Goal: Task Accomplishment & Management: Complete application form

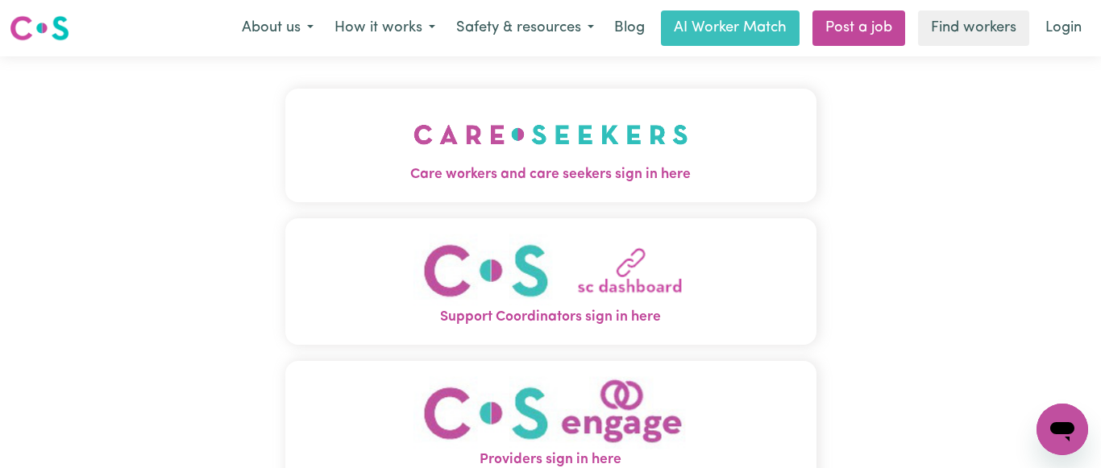
click at [540, 148] on img "Care workers and care seekers sign in here" at bounding box center [550, 135] width 275 height 60
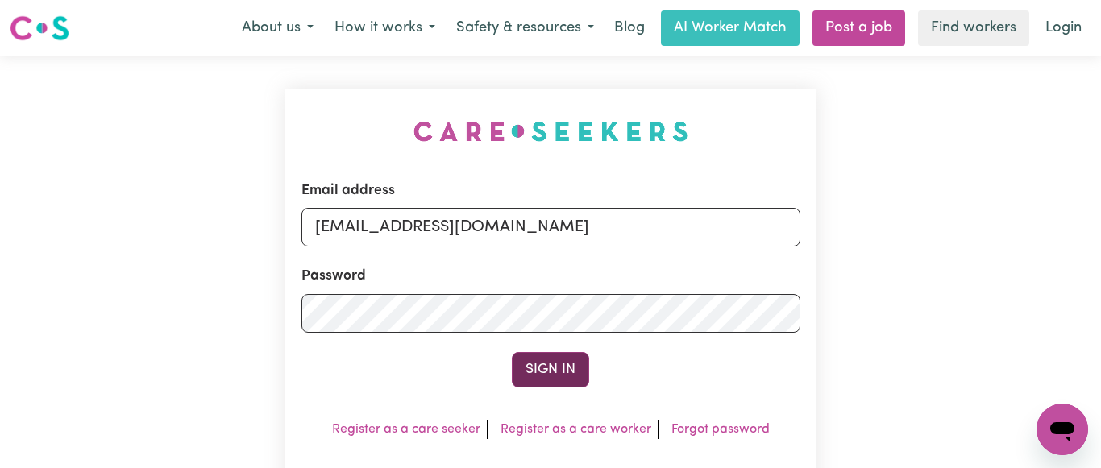
click at [547, 371] on button "Sign In" at bounding box center [550, 369] width 77 height 35
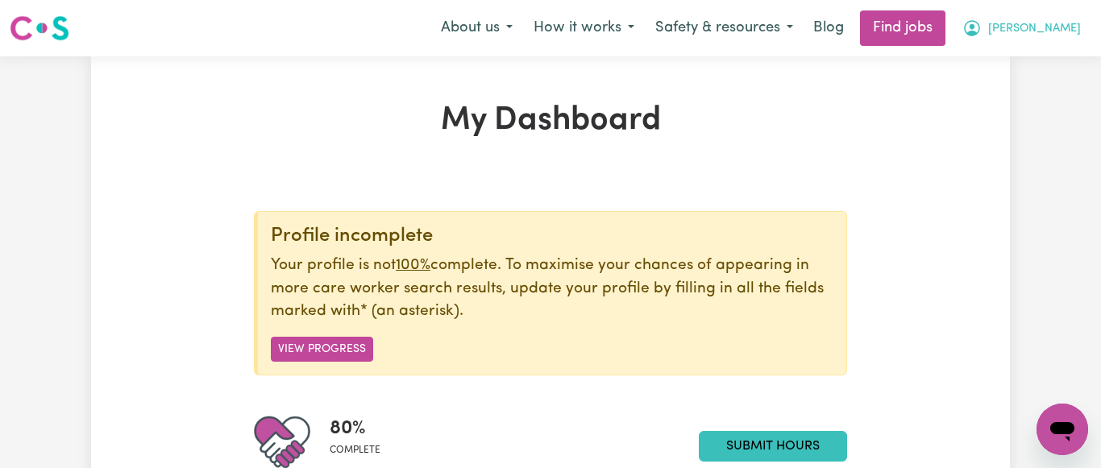
click at [1072, 24] on span "[PERSON_NAME]" at bounding box center [1034, 29] width 93 height 18
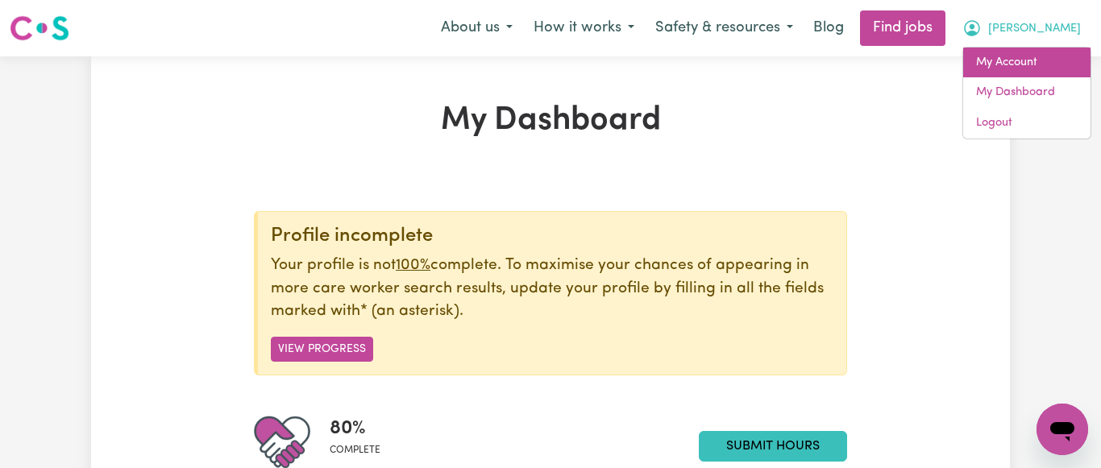
click at [1022, 67] on link "My Account" at bounding box center [1026, 63] width 127 height 31
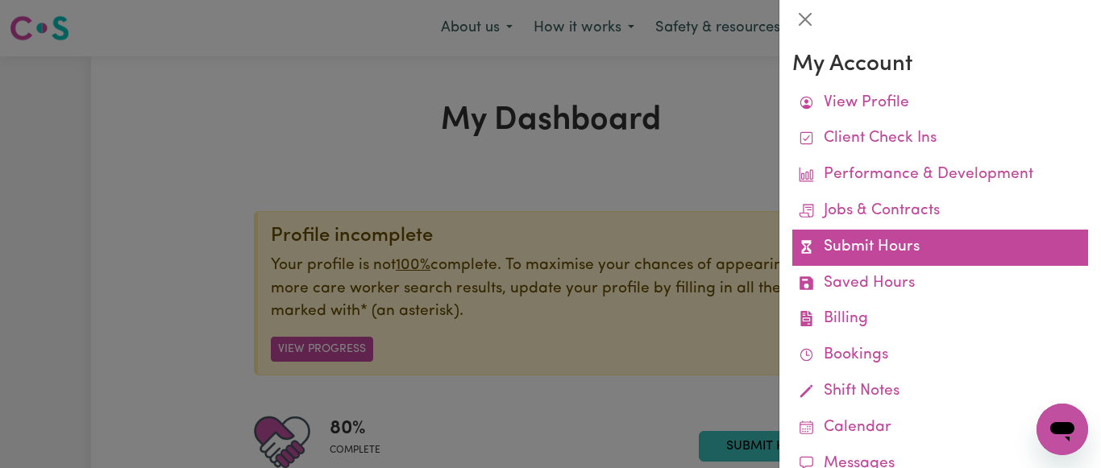
click at [875, 244] on link "Submit Hours" at bounding box center [940, 248] width 296 height 36
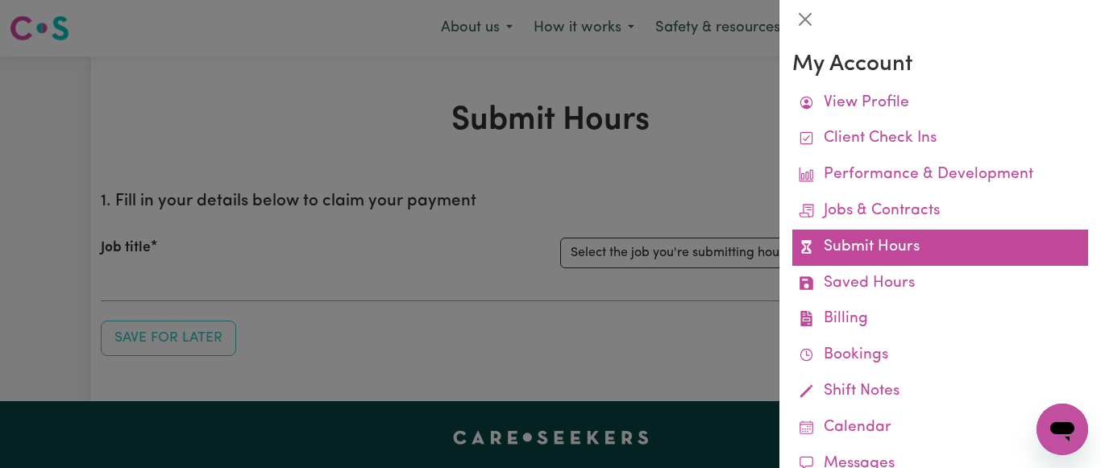
click at [871, 252] on link "Submit Hours" at bounding box center [940, 248] width 296 height 36
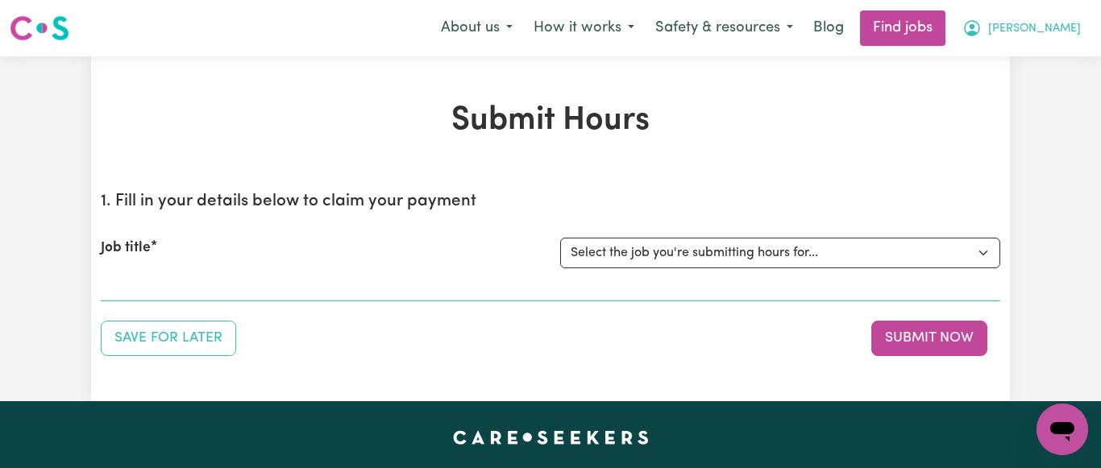
click at [1070, 26] on span "[PERSON_NAME]" at bounding box center [1034, 29] width 93 height 18
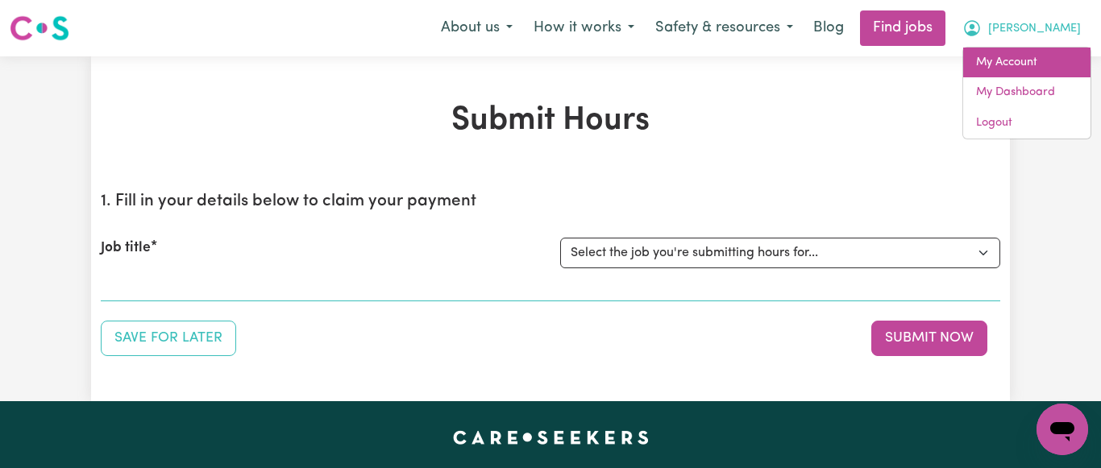
click at [1012, 68] on link "My Account" at bounding box center [1026, 63] width 127 height 31
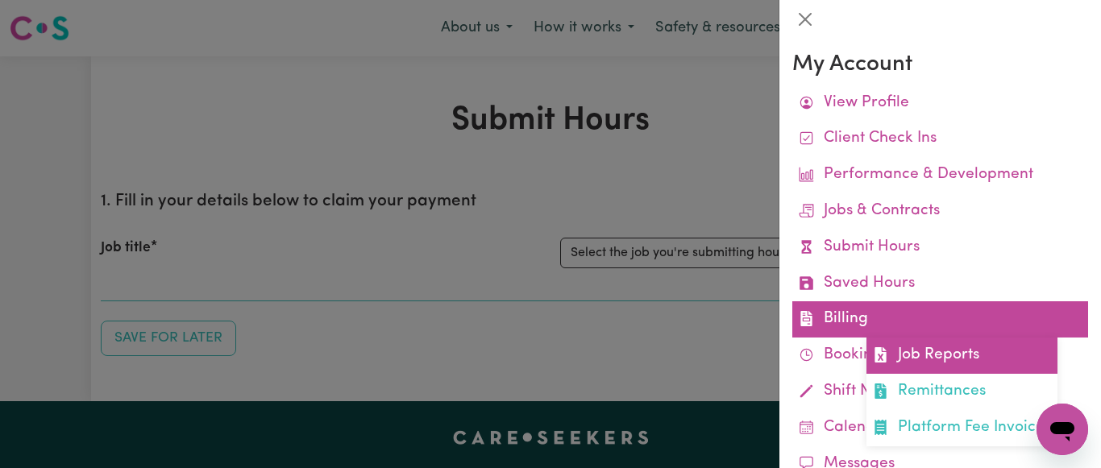
click at [944, 351] on link "Job Reports" at bounding box center [961, 356] width 191 height 36
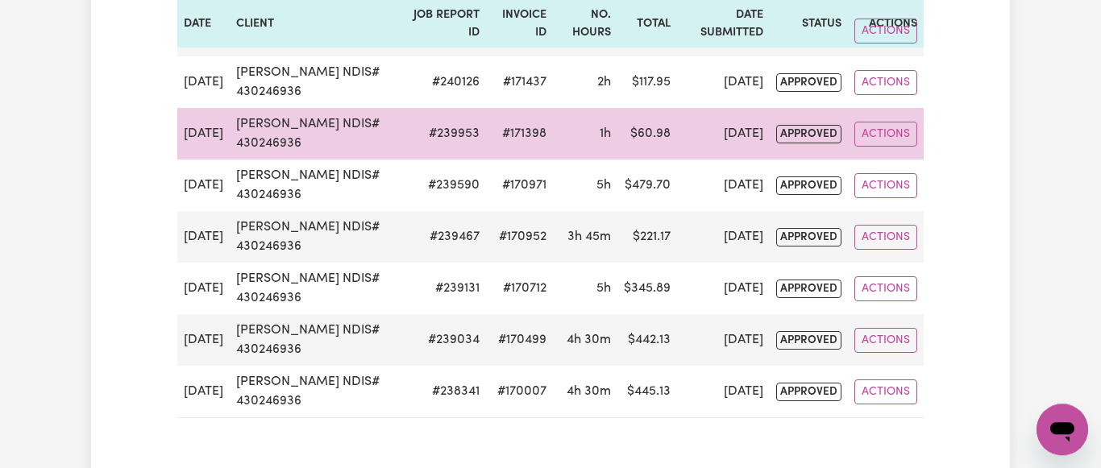
scroll to position [411, 0]
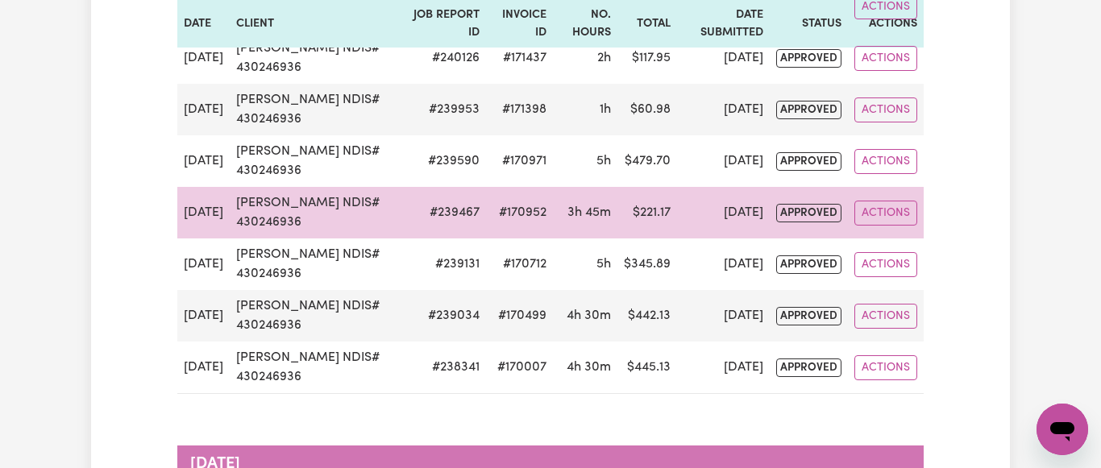
click at [639, 212] on td "$ 221.17" at bounding box center [647, 213] width 60 height 52
click at [892, 209] on button "Actions" at bounding box center [885, 213] width 63 height 25
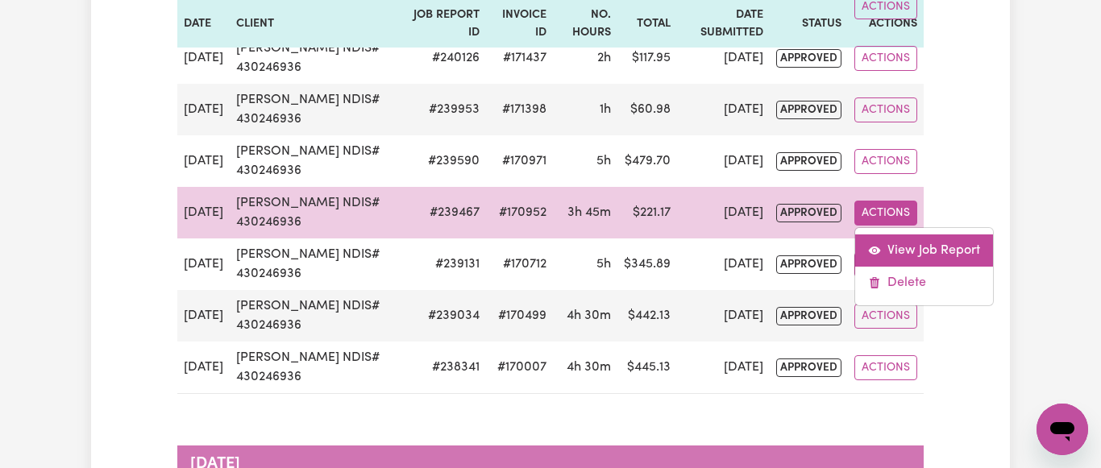
click at [940, 250] on link "View Job Report" at bounding box center [924, 250] width 138 height 32
select select "pm"
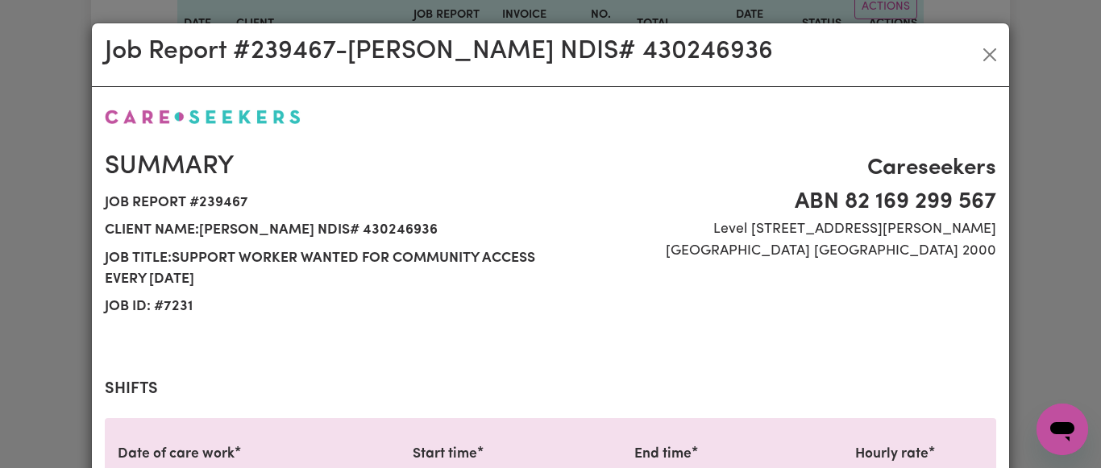
select select "64.81-Weekday"
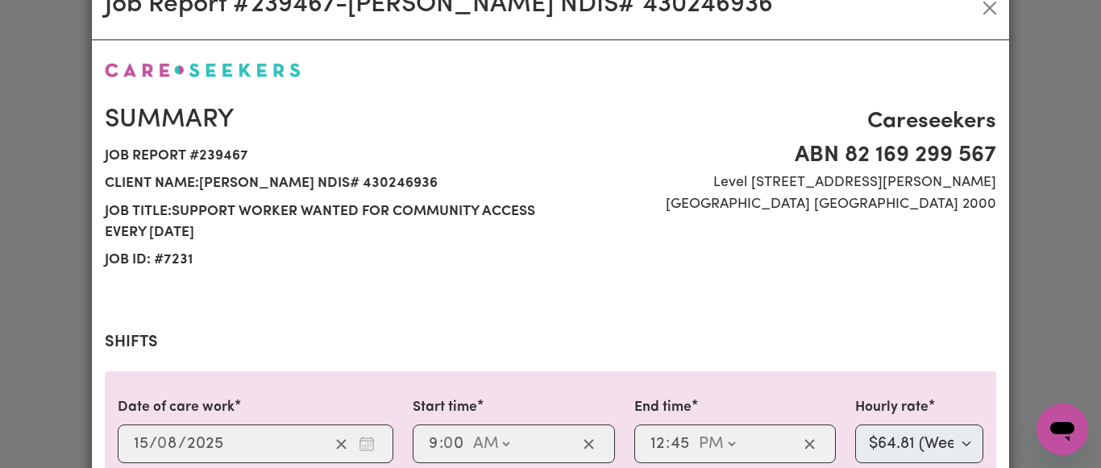
scroll to position [0, 0]
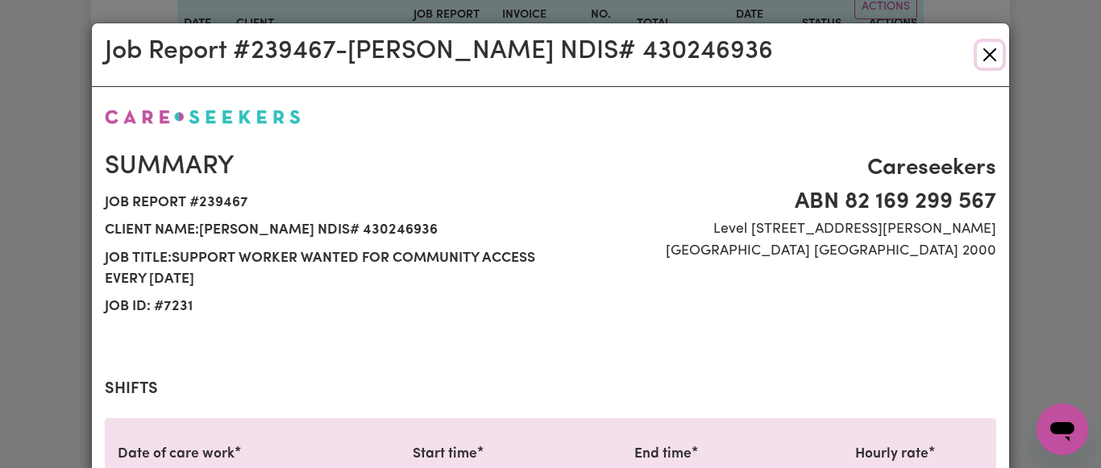
click at [990, 53] on button "Close" at bounding box center [989, 55] width 26 height 26
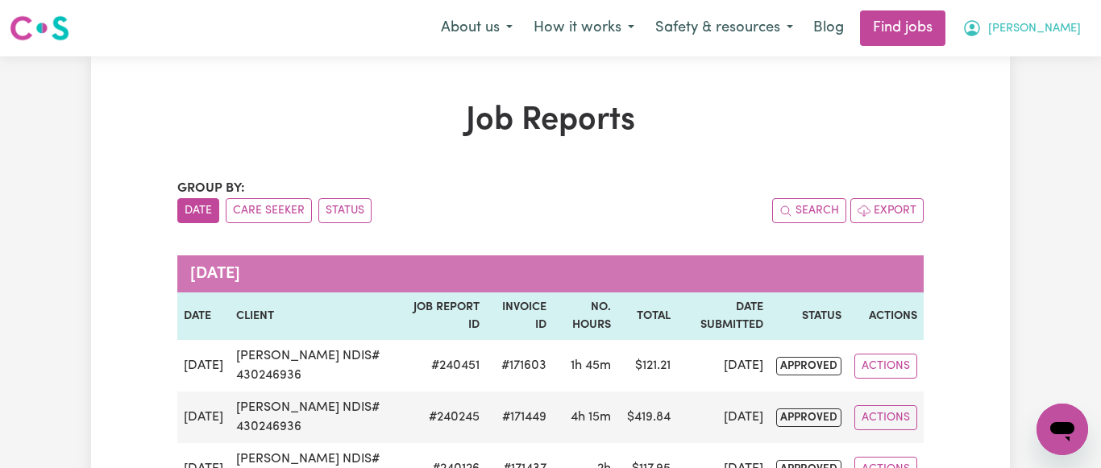
click at [1072, 25] on span "[PERSON_NAME]" at bounding box center [1034, 29] width 93 height 18
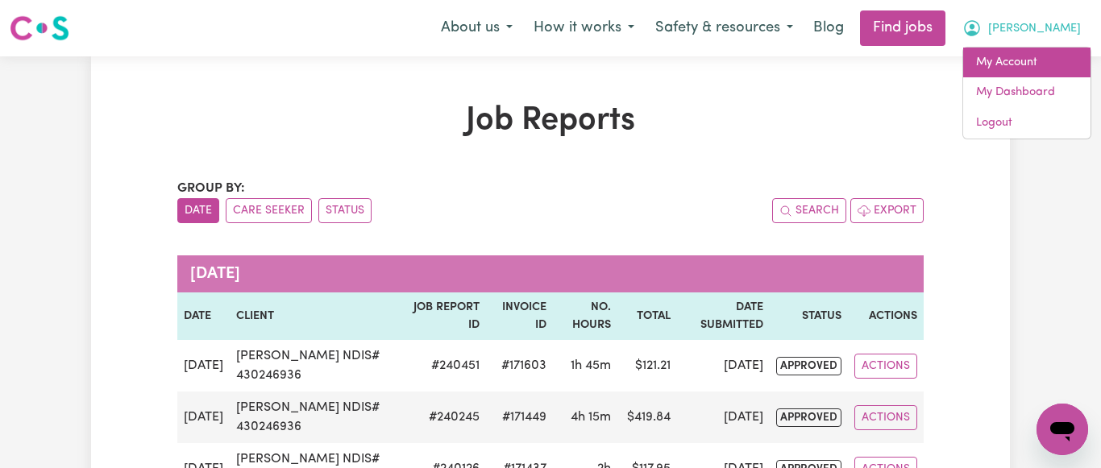
click at [1015, 64] on link "My Account" at bounding box center [1026, 63] width 127 height 31
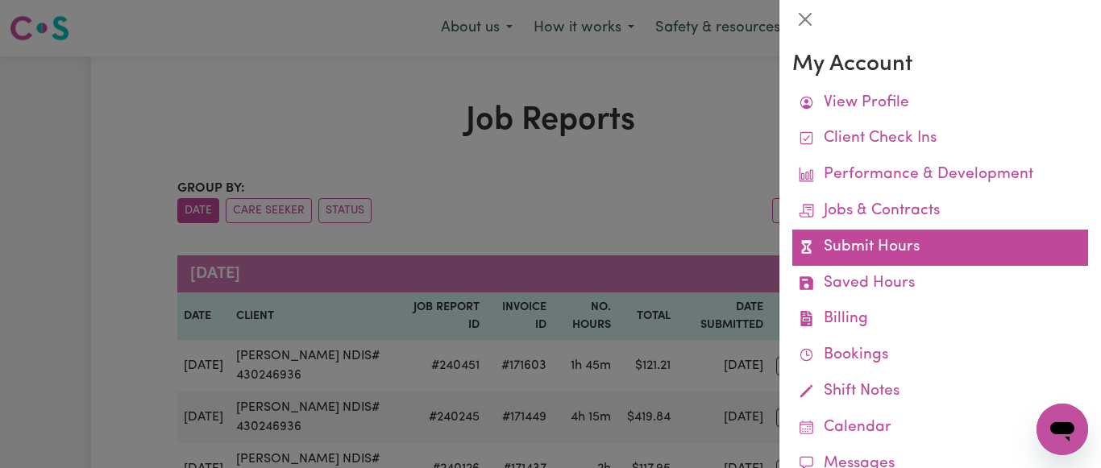
click at [910, 247] on link "Submit Hours" at bounding box center [940, 248] width 296 height 36
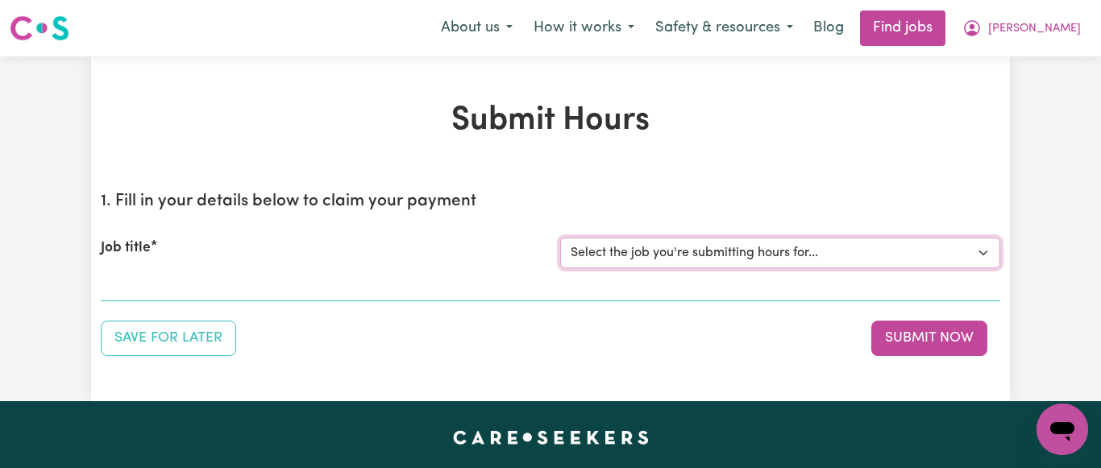
click at [560, 238] on select "Select the job you're submitting hours for... [[PERSON_NAME] NDIS# 430246936] S…" at bounding box center [780, 253] width 440 height 31
select select "7231"
click option "[[PERSON_NAME] NDIS# 430246936] Support Worker wanted for community access ever…" at bounding box center [0, 0] width 0 height 0
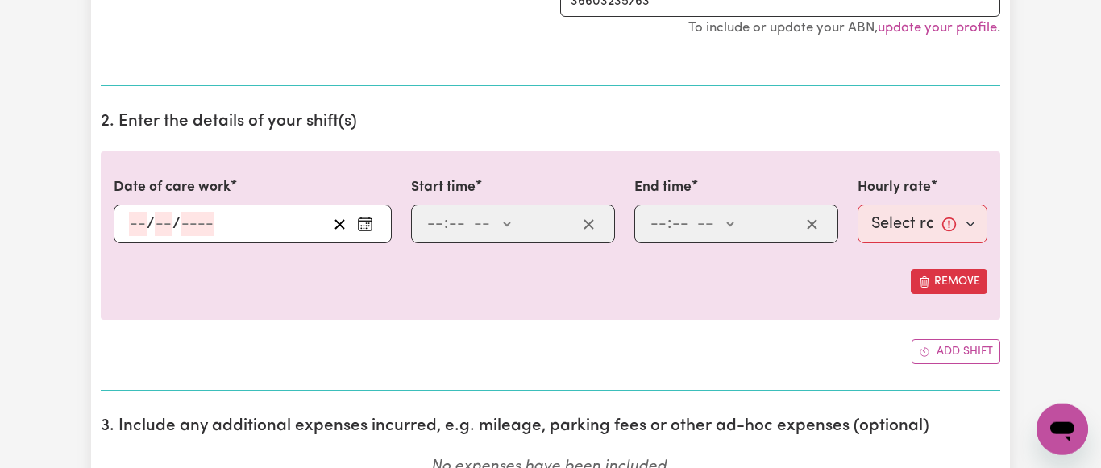
scroll to position [411, 0]
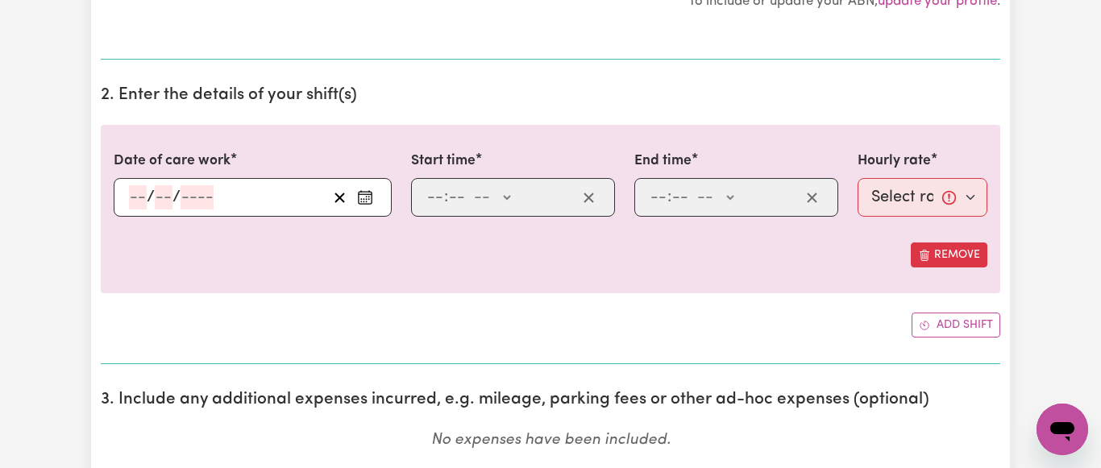
click at [367, 195] on icon "Enter the date of care work" at bounding box center [365, 197] width 16 height 16
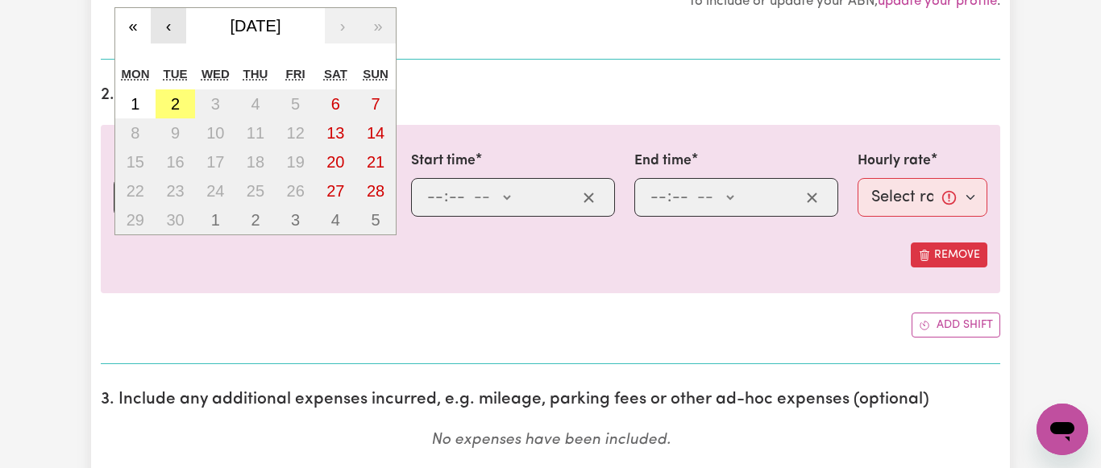
click at [162, 23] on button "‹" at bounding box center [168, 25] width 35 height 35
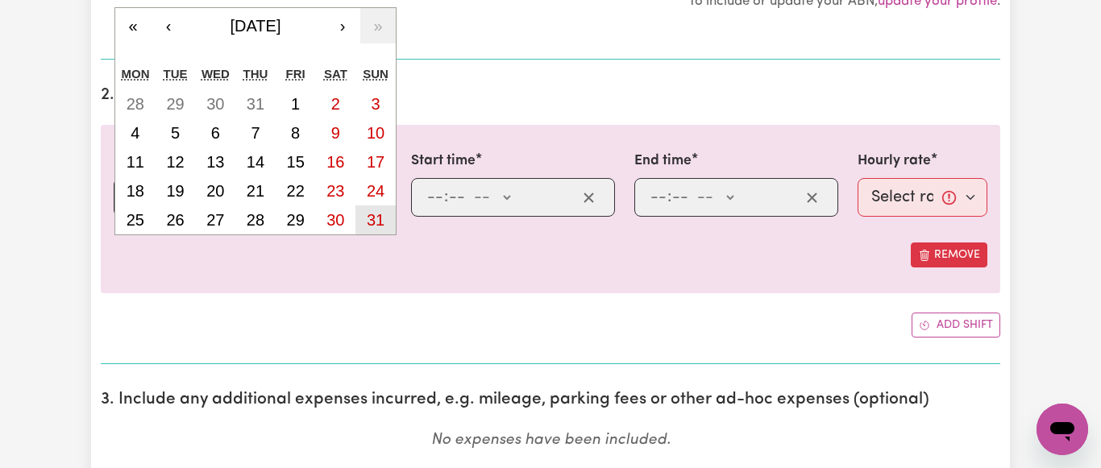
click at [379, 222] on abbr "31" at bounding box center [376, 220] width 18 height 18
type input "[DATE]"
type input "31"
type input "8"
type input "2025"
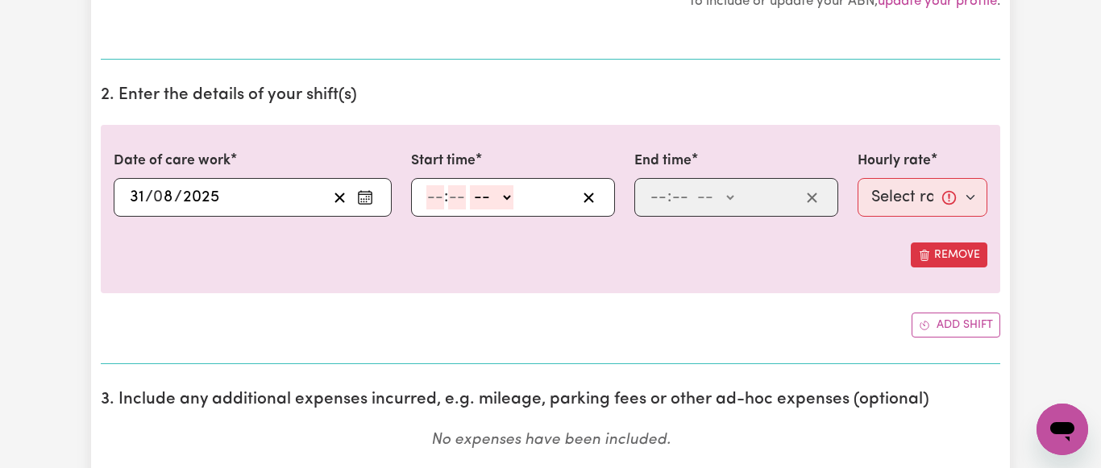
click at [442, 199] on input "number" at bounding box center [435, 197] width 18 height 24
type input "9"
type input "45"
click at [466, 185] on select "-- AM PM" at bounding box center [488, 197] width 44 height 24
select select "am"
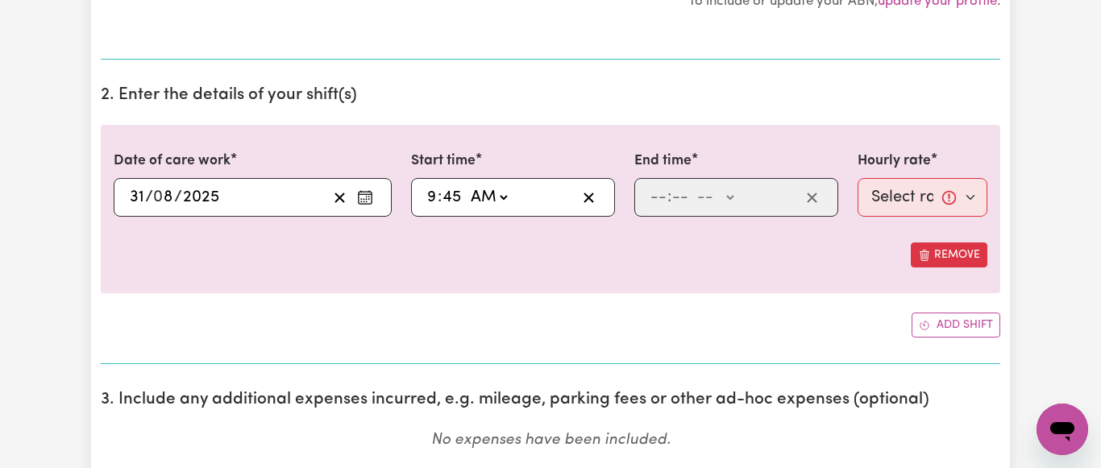
click option "AM" at bounding box center [0, 0] width 0 height 0
type input "09:45"
click at [660, 197] on input "number" at bounding box center [658, 197] width 18 height 24
type input "1"
click at [665, 196] on input "number" at bounding box center [673, 197] width 18 height 24
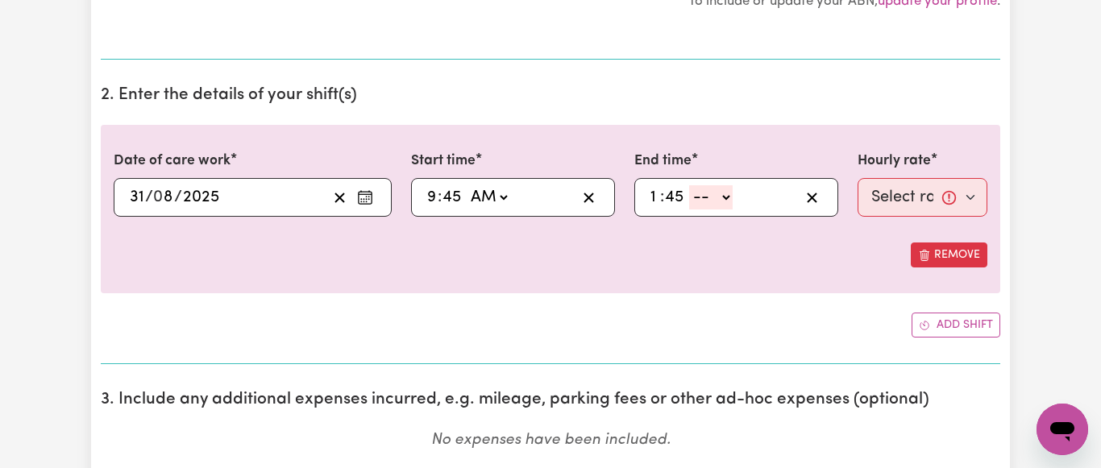
type input "45"
click at [689, 185] on select "-- AM PM" at bounding box center [711, 197] width 44 height 24
select select "pm"
click option "PM" at bounding box center [0, 0] width 0 height 0
type input "13:45"
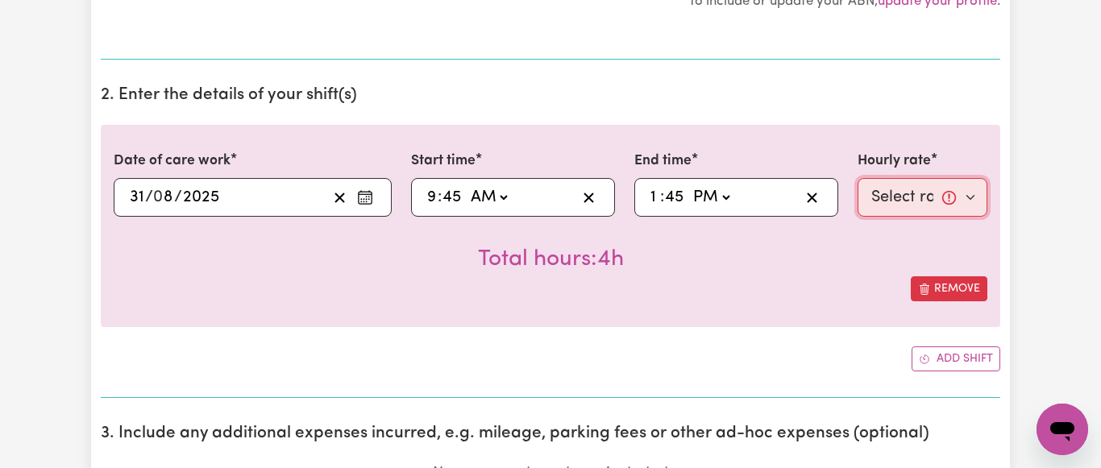
click at [857, 178] on select "Select rate... $64.81 (Weekday) $93.56 ([DATE])" at bounding box center [922, 197] width 130 height 39
select select "93.56-[DATE]"
click option "$93.56 ([DATE])" at bounding box center [0, 0] width 0 height 0
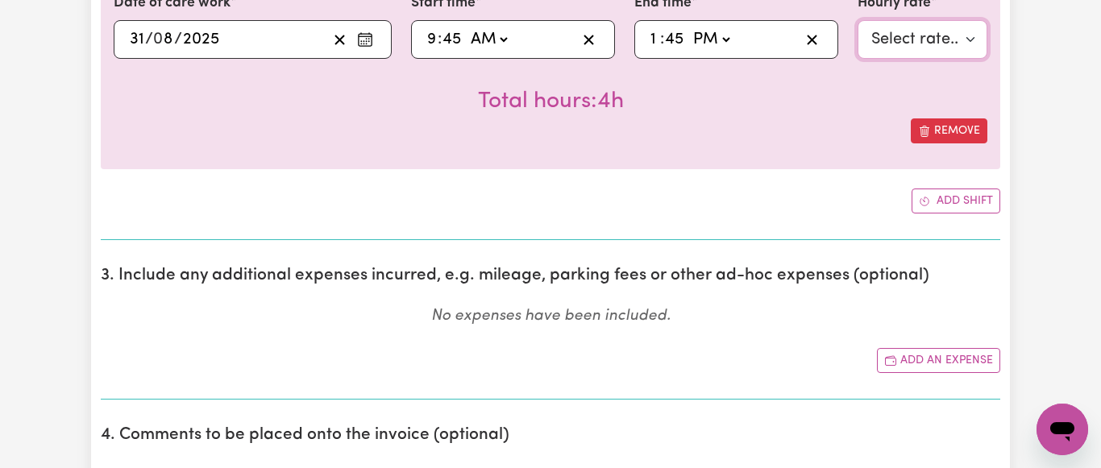
scroll to position [575, 0]
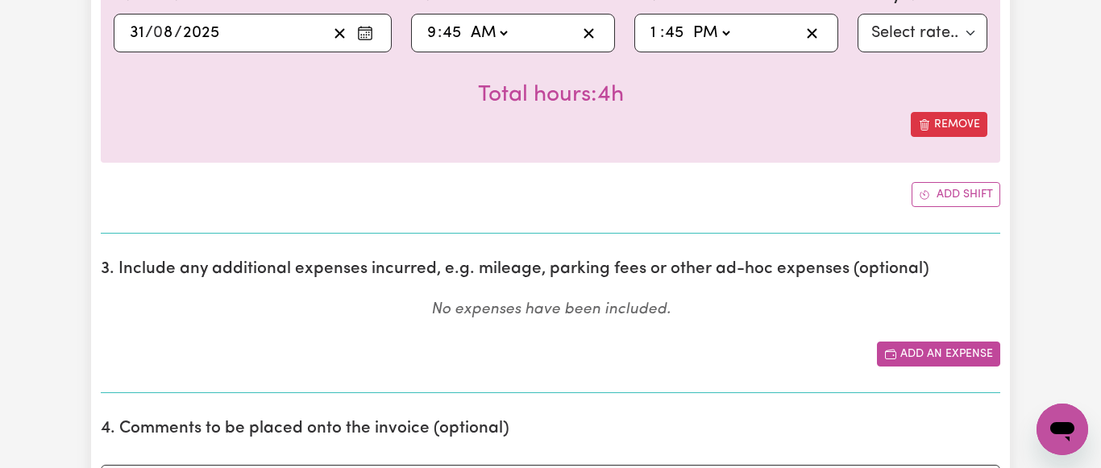
click at [955, 352] on button "Add an expense" at bounding box center [938, 354] width 123 height 25
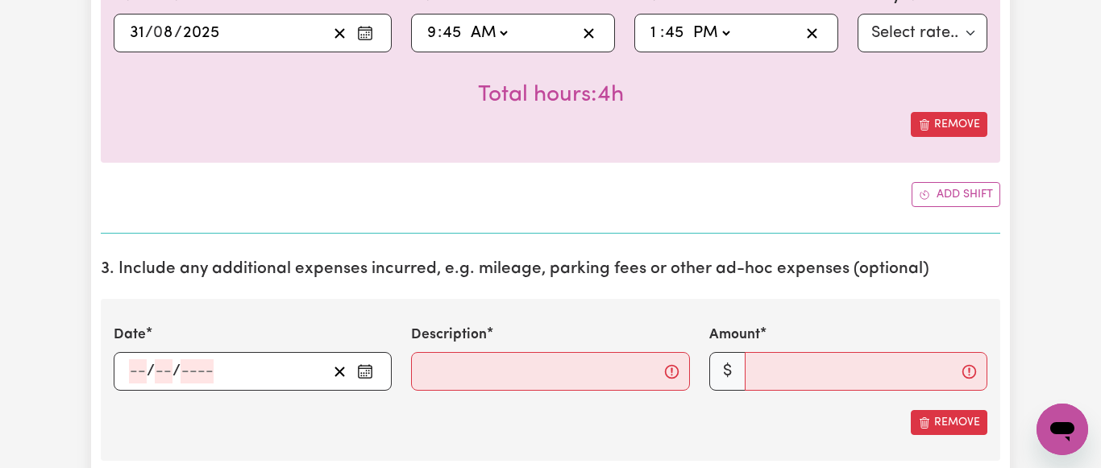
click at [361, 366] on icon "Enter the date of expense" at bounding box center [365, 365] width 8 height 1
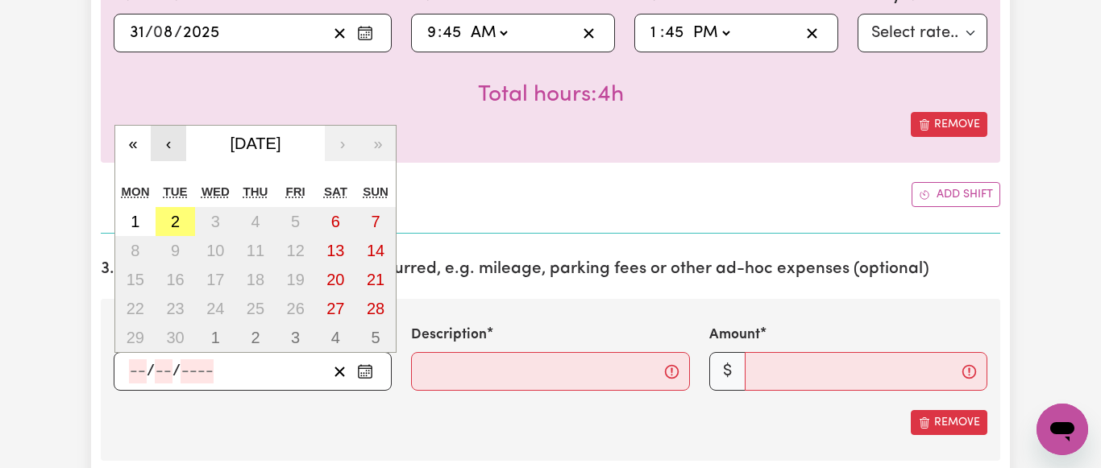
click at [169, 141] on button "‹" at bounding box center [168, 143] width 35 height 35
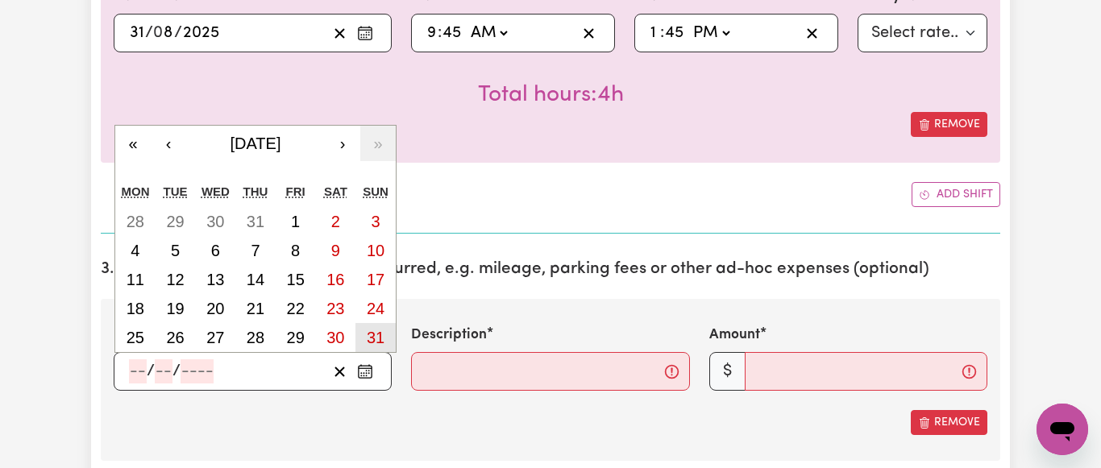
click at [372, 337] on abbr "31" at bounding box center [376, 338] width 18 height 18
type input "[DATE]"
type input "31"
type input "8"
type input "2025"
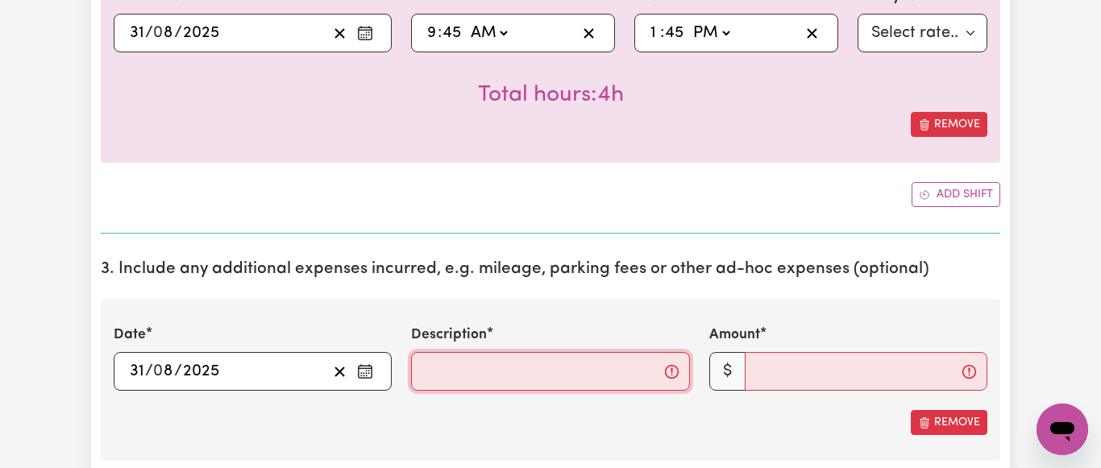
click at [449, 374] on input "Description" at bounding box center [550, 371] width 278 height 39
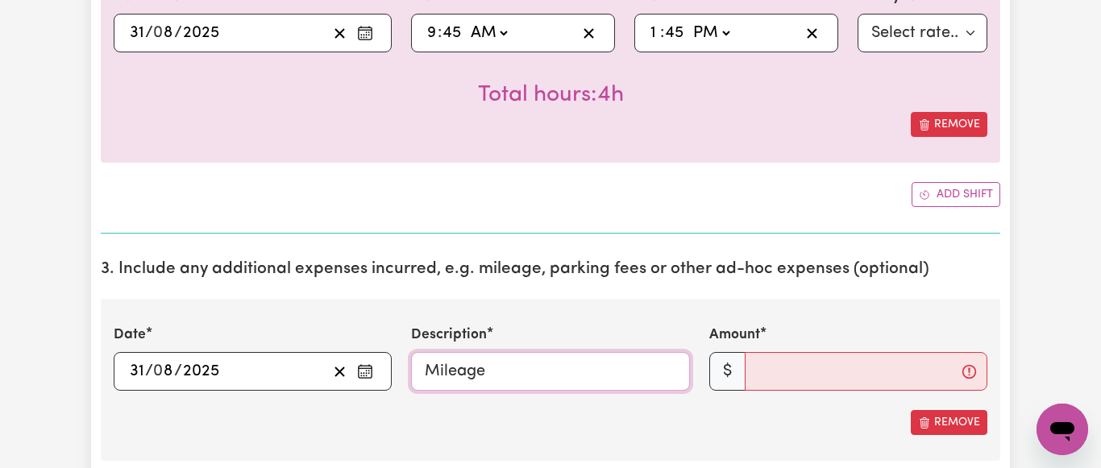
type input "Mileage"
click at [836, 373] on input "Amount" at bounding box center [865, 371] width 243 height 39
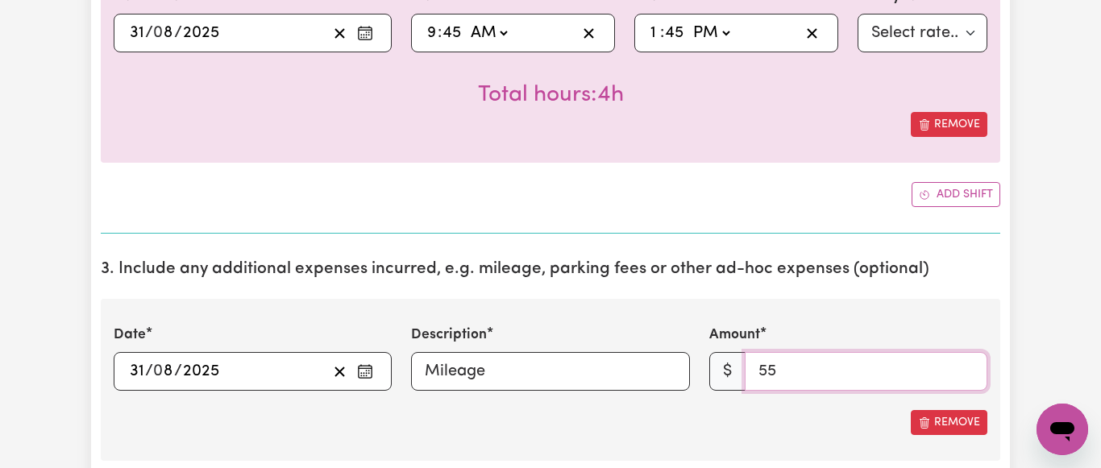
type input "55"
click at [884, 296] on section "3. Include any additional expenses incurred, e.g. mileage, parking fees or othe…" at bounding box center [550, 389] width 899 height 285
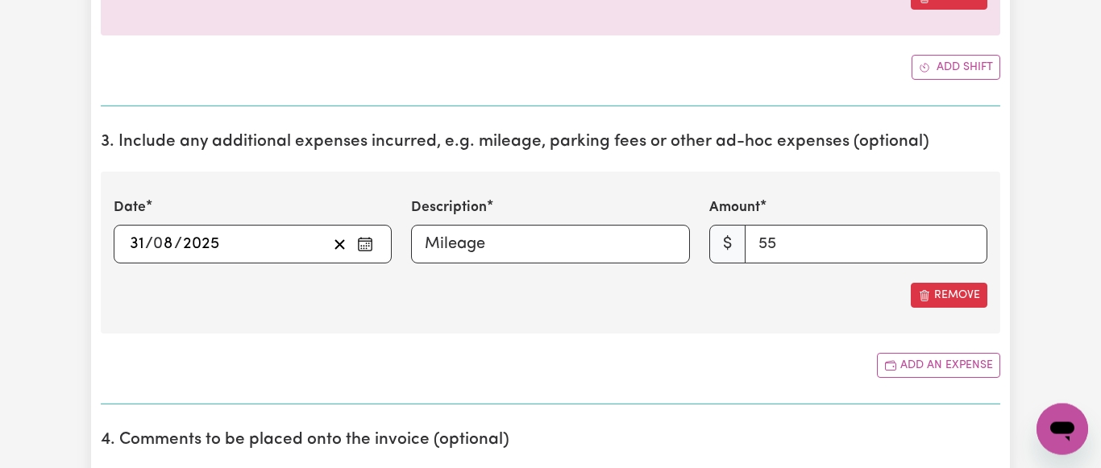
scroll to position [740, 0]
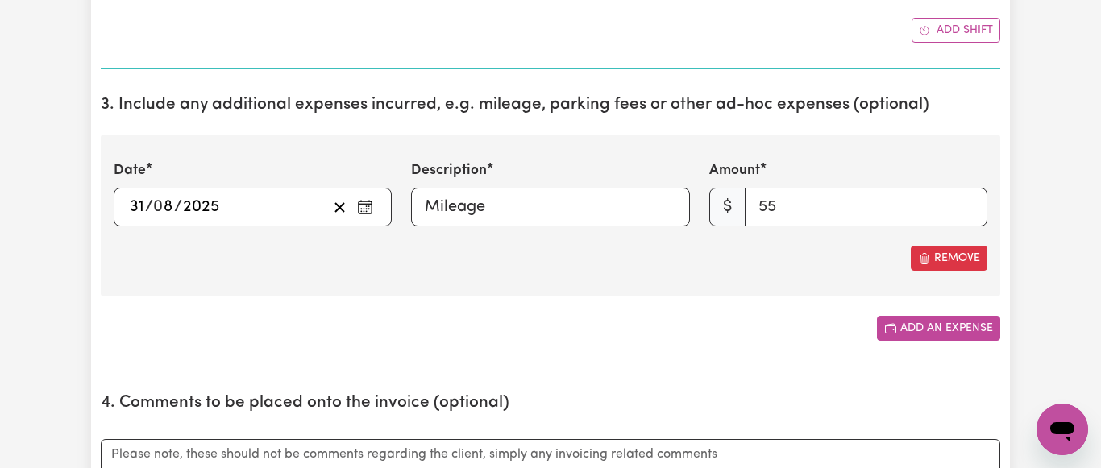
click at [944, 330] on button "Add an expense" at bounding box center [938, 328] width 123 height 25
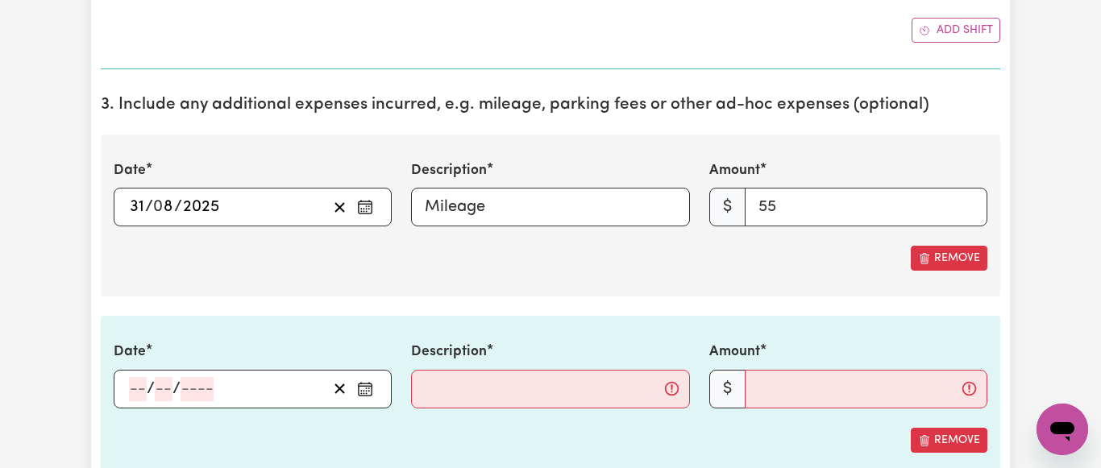
click at [364, 389] on icon "Enter the date of expense" at bounding box center [365, 389] width 16 height 16
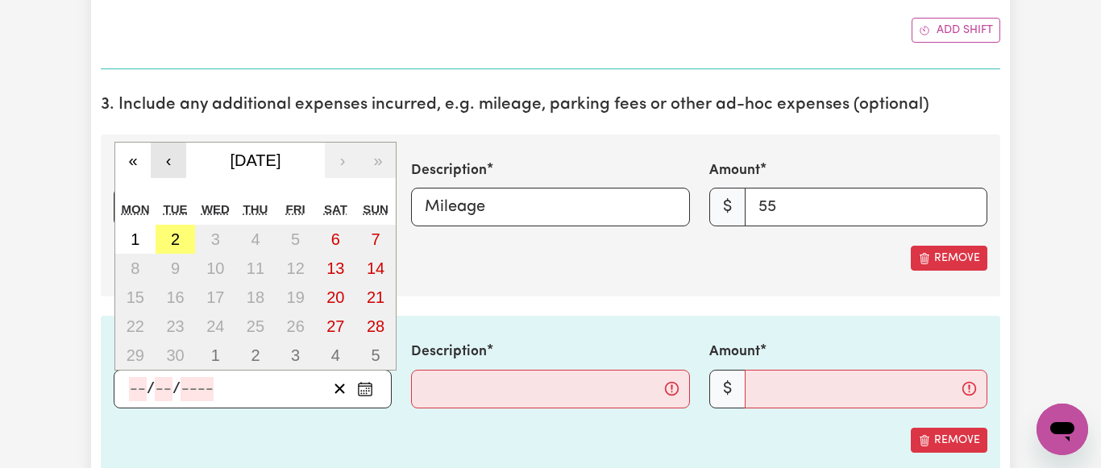
click at [167, 156] on button "‹" at bounding box center [168, 160] width 35 height 35
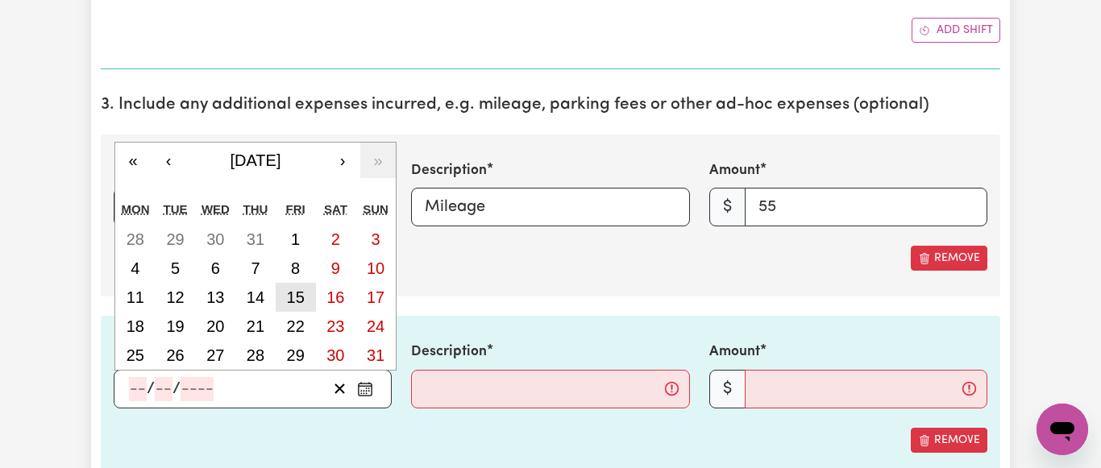
click at [301, 298] on abbr "15" at bounding box center [296, 297] width 18 height 18
type input "[DATE]"
type input "15"
type input "8"
type input "2025"
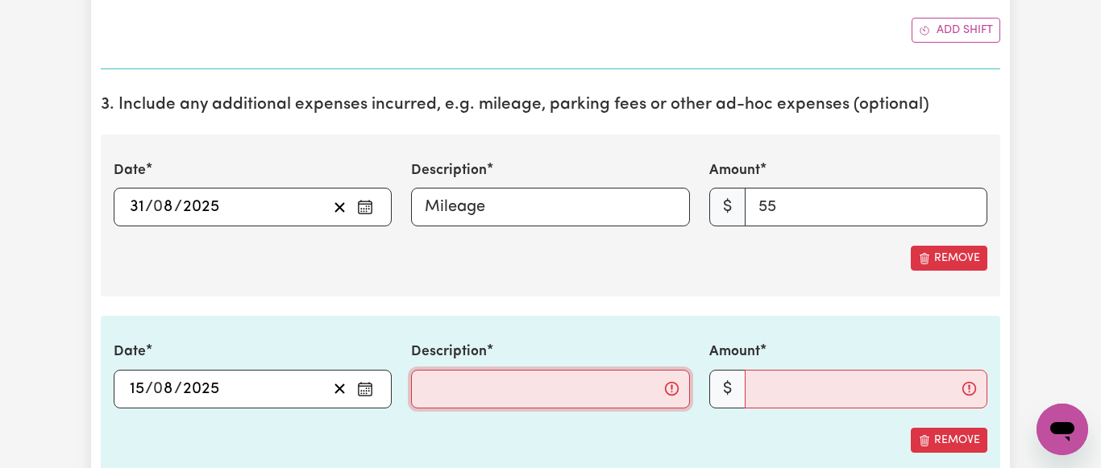
click at [464, 390] on input "Description" at bounding box center [550, 389] width 278 height 39
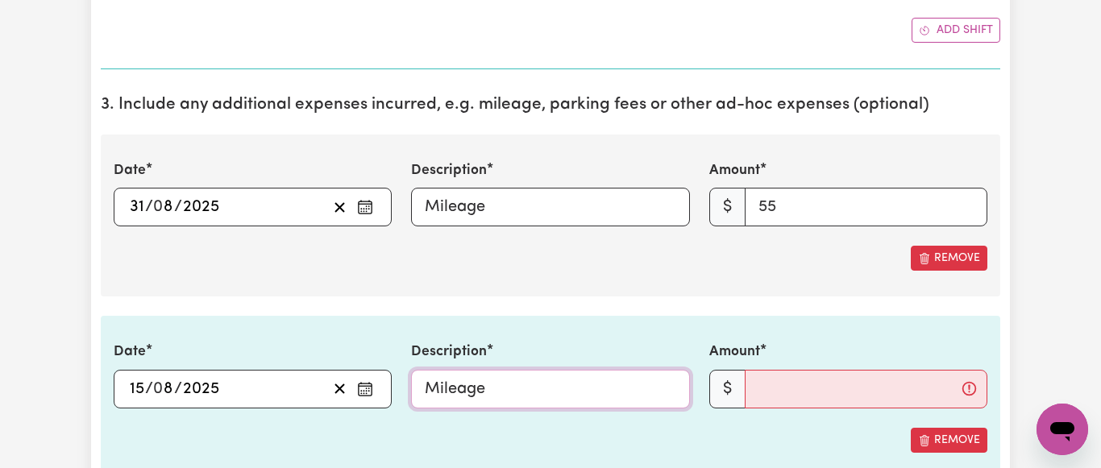
type input "Mileage"
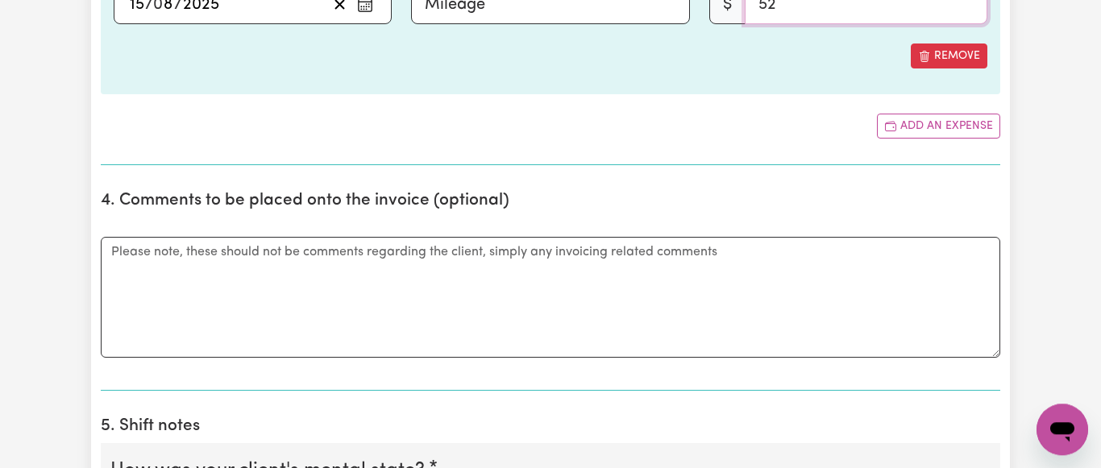
scroll to position [1150, 0]
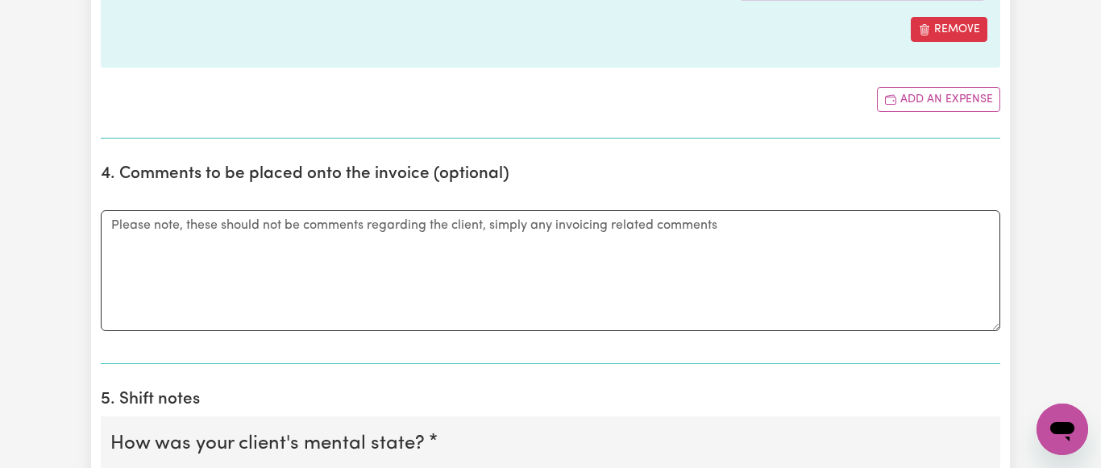
type input "52"
click at [114, 230] on textarea "Comments" at bounding box center [550, 270] width 899 height 121
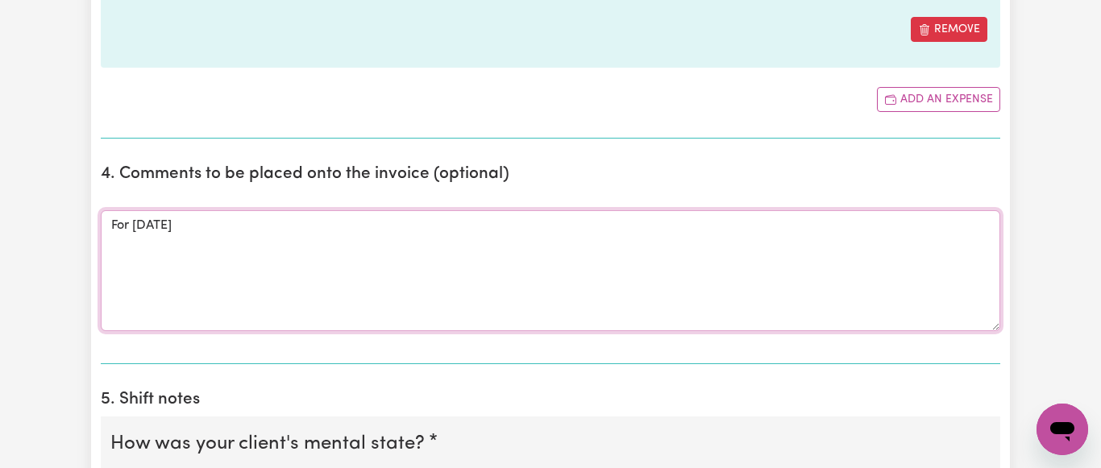
click at [132, 226] on textarea "For [DATE]" at bounding box center [550, 270] width 899 height 121
click at [292, 223] on textarea "For [DATE]" at bounding box center [550, 270] width 899 height 121
click at [341, 230] on textarea "For [DATE] - travel to Chruch service in" at bounding box center [550, 270] width 899 height 121
click at [363, 228] on textarea "For [DATE] - travel to [GEOGRAPHIC_DATA] service in" at bounding box center [550, 270] width 899 height 121
click at [456, 219] on textarea "For [DATE] - travel to [DEMOGRAPHIC_DATA] service in" at bounding box center [550, 270] width 899 height 121
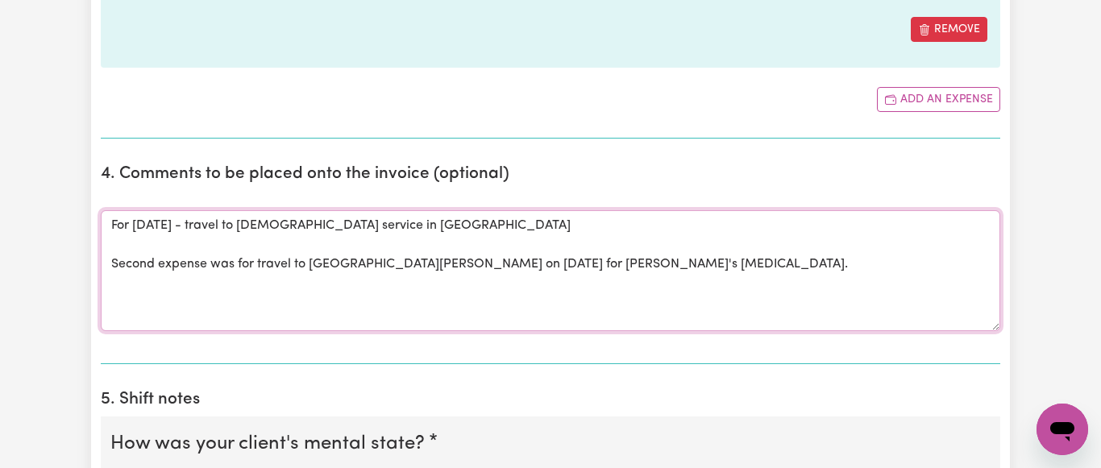
click at [212, 266] on textarea "For [DATE] - travel to [DEMOGRAPHIC_DATA] service in [GEOGRAPHIC_DATA] Second e…" at bounding box center [550, 270] width 899 height 121
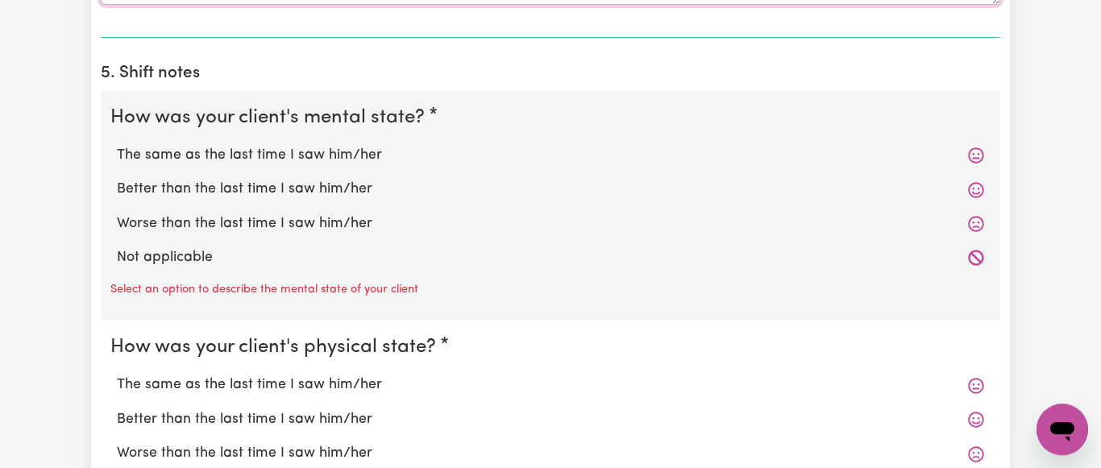
scroll to position [1479, 0]
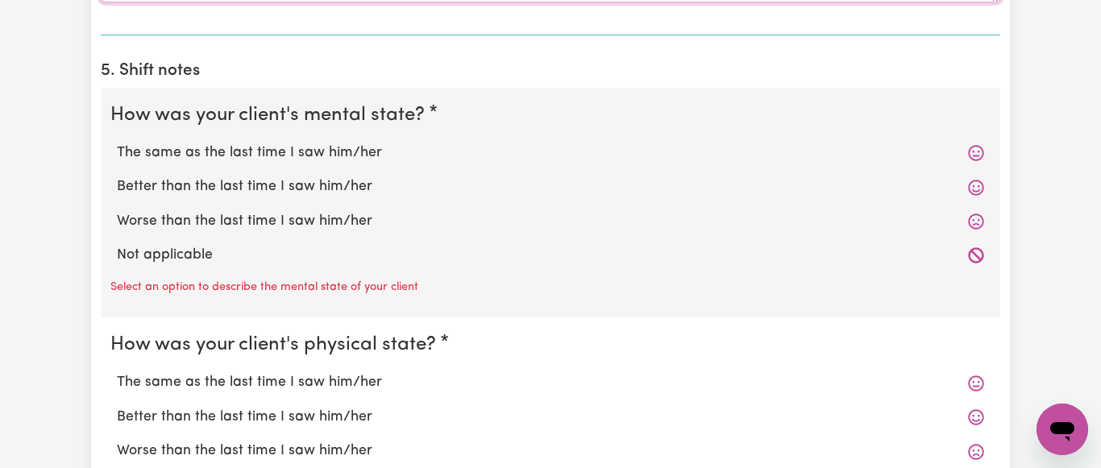
type textarea "For [DATE] - travel to [DEMOGRAPHIC_DATA] service in [GEOGRAPHIC_DATA] Second e…"
click at [338, 155] on label "The same as the last time I saw him/her" at bounding box center [550, 153] width 867 height 21
click at [117, 143] on input "The same as the last time I saw him/her" at bounding box center [116, 142] width 1 height 1
radio input "true"
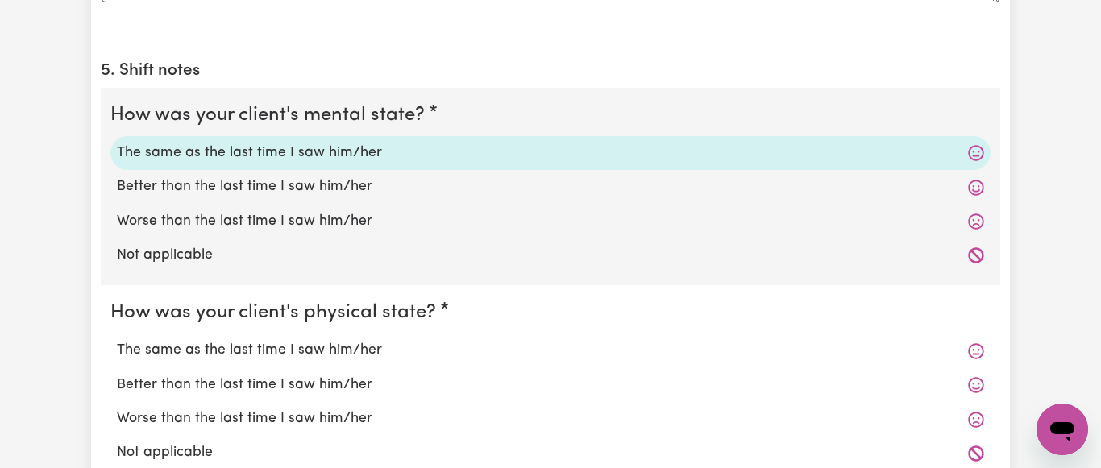
click at [374, 350] on label "The same as the last time I saw him/her" at bounding box center [550, 350] width 867 height 21
click at [117, 340] on input "The same as the last time I saw him/her" at bounding box center [116, 339] width 1 height 1
radio input "true"
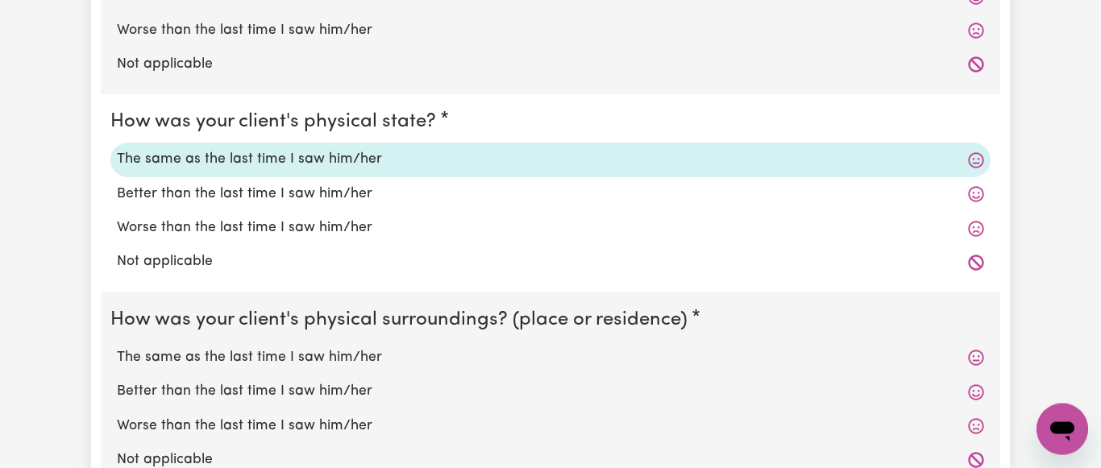
scroll to position [1726, 0]
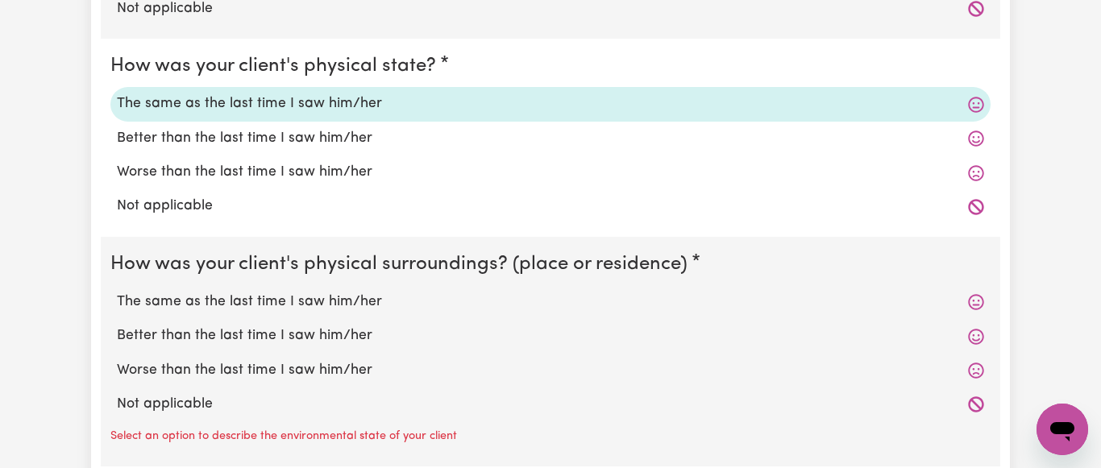
click at [351, 312] on label "The same as the last time I saw him/her" at bounding box center [550, 302] width 867 height 21
click at [117, 292] on input "The same as the last time I saw him/her" at bounding box center [116, 291] width 1 height 1
radio input "true"
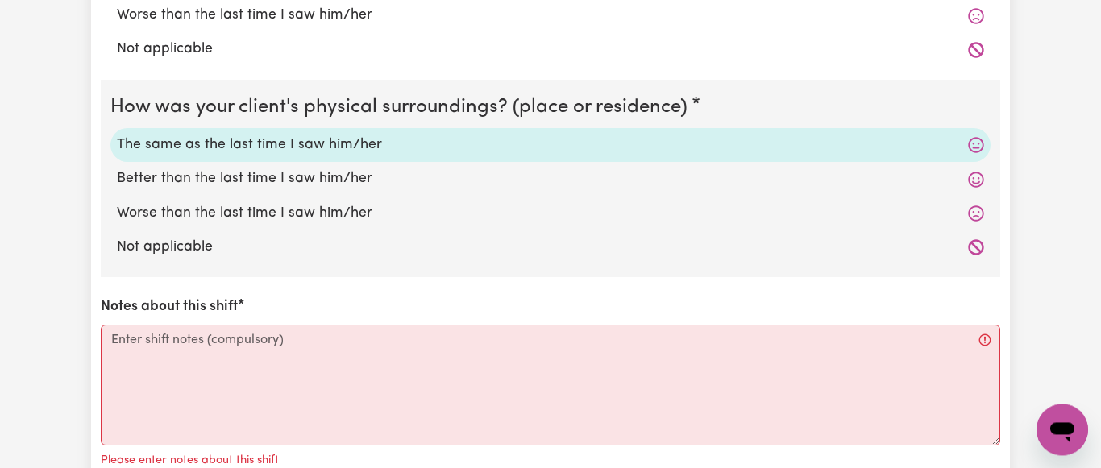
scroll to position [1972, 0]
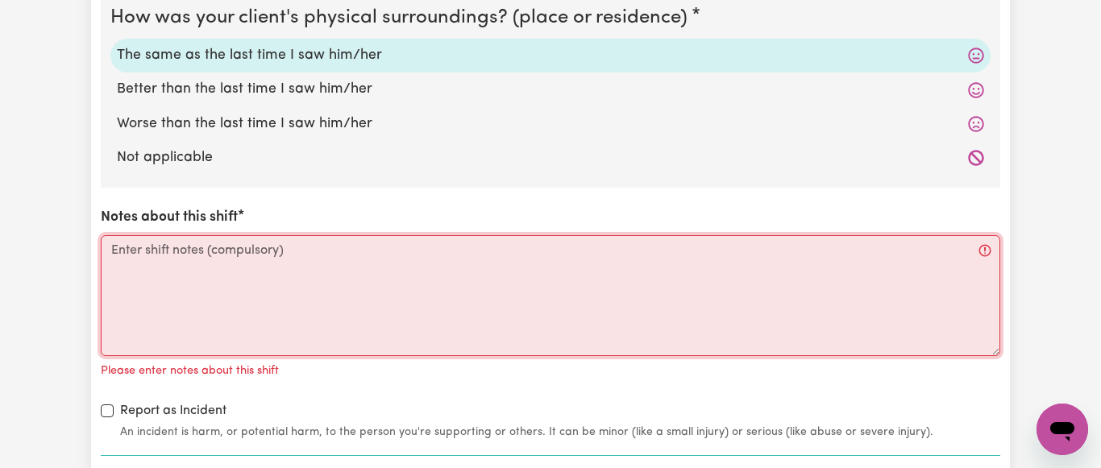
click at [144, 263] on textarea "Notes about this shift" at bounding box center [550, 295] width 899 height 121
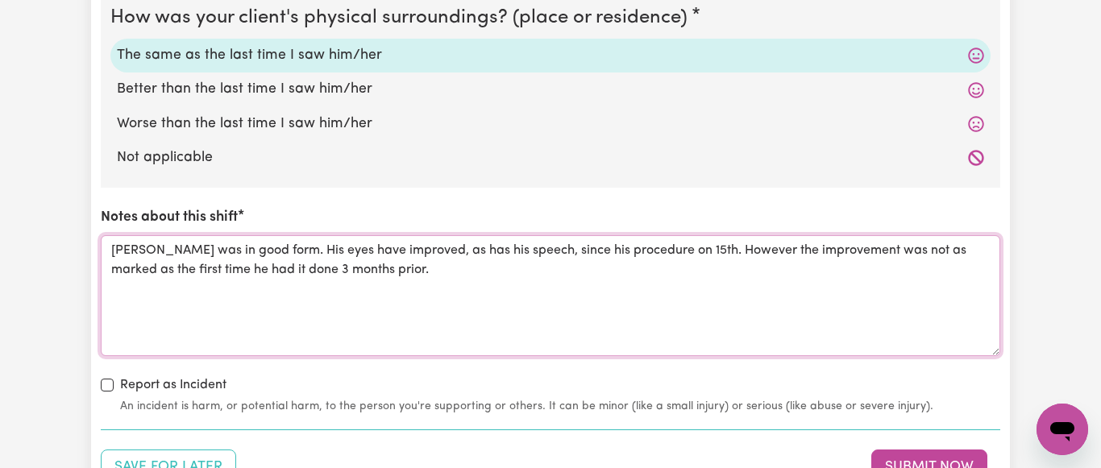
drag, startPoint x: 234, startPoint y: 271, endPoint x: 272, endPoint y: 270, distance: 37.9
click at [272, 270] on textarea "[PERSON_NAME] was in good form. His eyes have improved, as has his speech, sinc…" at bounding box center [550, 295] width 899 height 121
click at [437, 271] on textarea "[PERSON_NAME] was in good form. His eyes have improved, as has his speech, sinc…" at bounding box center [550, 295] width 899 height 121
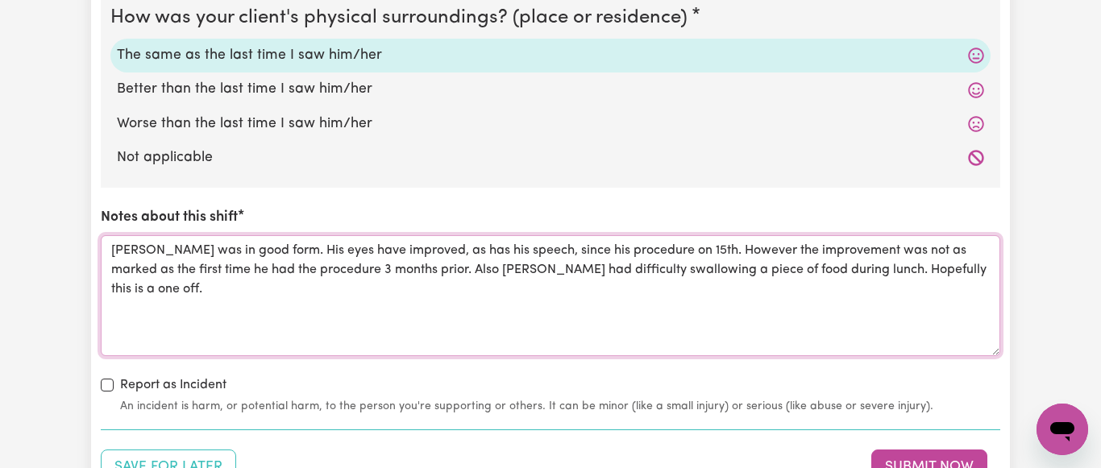
click at [801, 269] on textarea "[PERSON_NAME] was in good form. His eyes have improved, as has his speech, sinc…" at bounding box center [550, 295] width 899 height 121
click at [146, 292] on textarea "[PERSON_NAME] was in good form. His eyes have improved, as has his speech, sinc…" at bounding box center [550, 295] width 899 height 121
click at [172, 292] on textarea "[PERSON_NAME] was in good form. His eyes have improved, as has his speech, sinc…" at bounding box center [550, 295] width 899 height 121
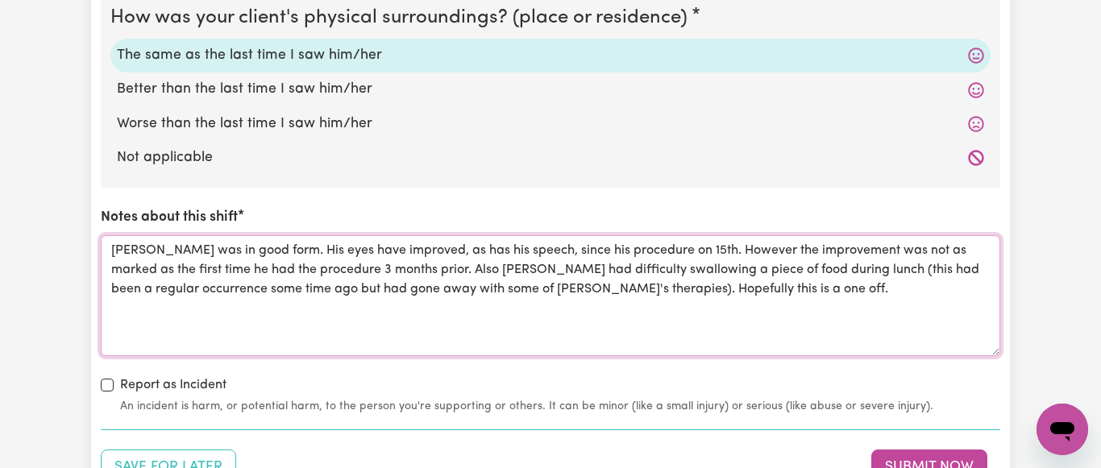
click at [759, 300] on textarea "[PERSON_NAME] was in good form. His eyes have improved, as has his speech, sinc…" at bounding box center [550, 295] width 899 height 121
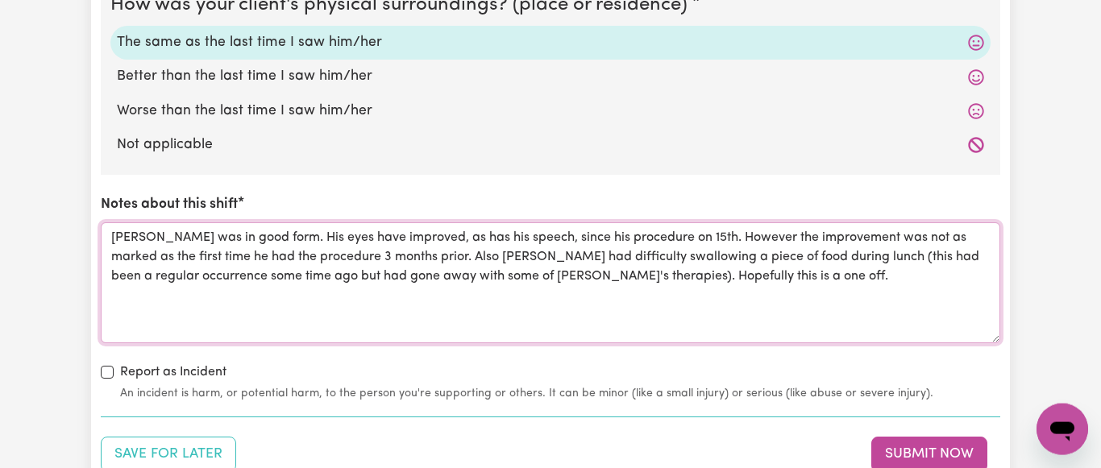
scroll to position [2054, 0]
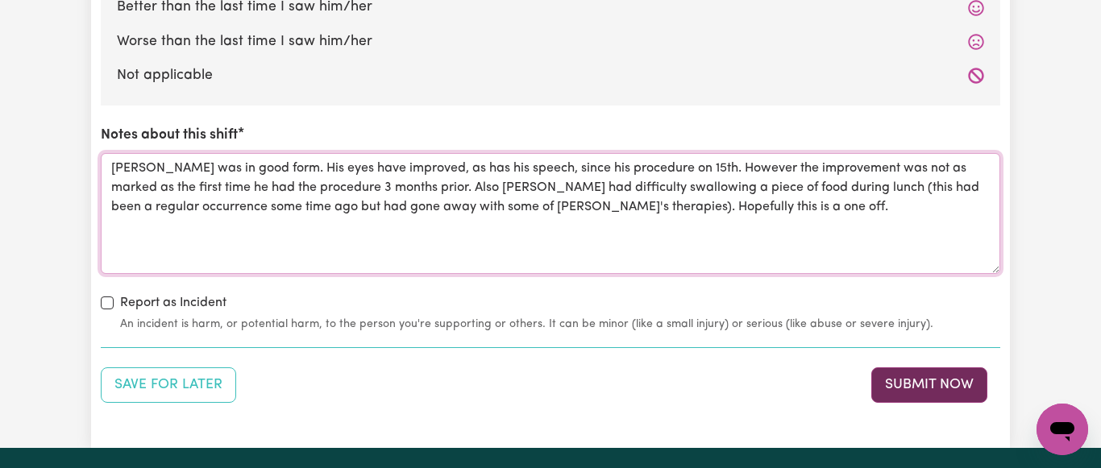
type textarea "[PERSON_NAME] was in good form. His eyes have improved, as has his speech, sinc…"
click at [920, 384] on button "Submit Now" at bounding box center [929, 384] width 116 height 35
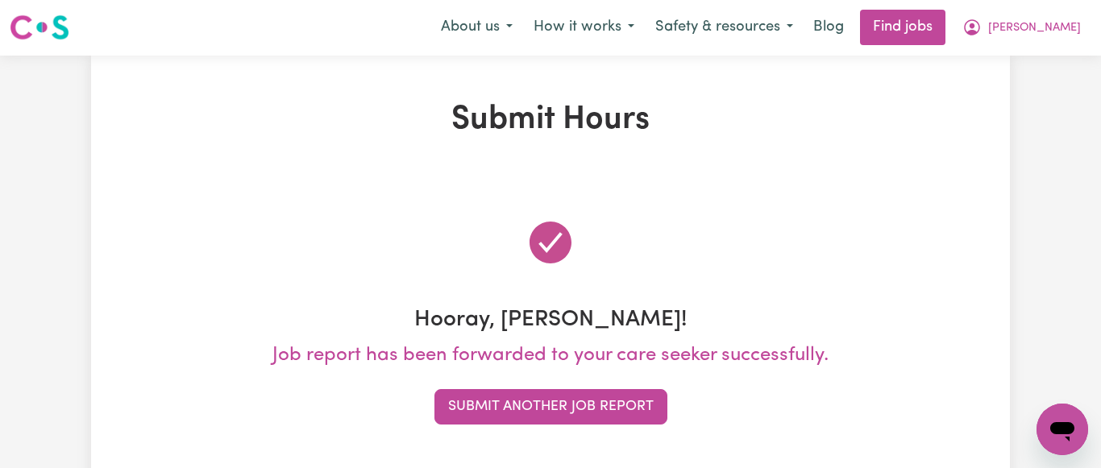
scroll to position [0, 0]
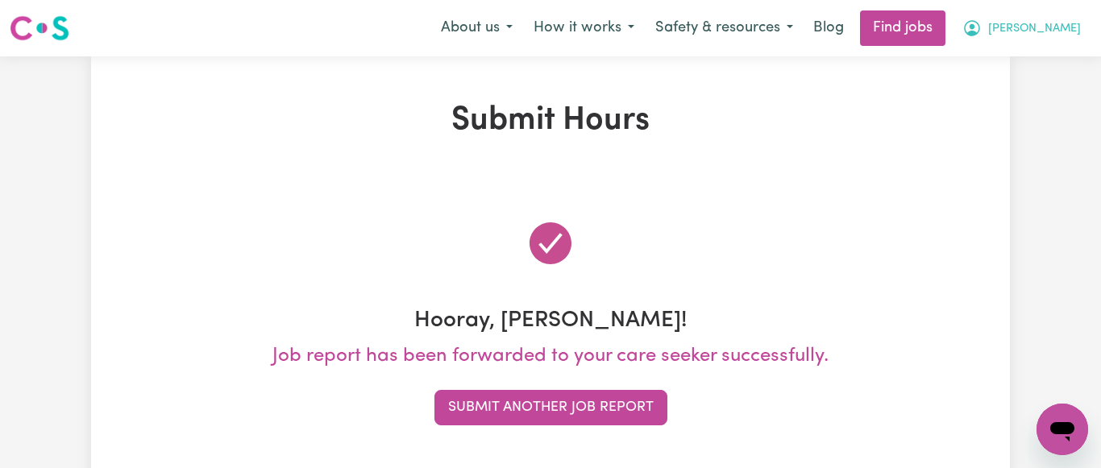
click at [1073, 26] on span "[PERSON_NAME]" at bounding box center [1034, 29] width 93 height 18
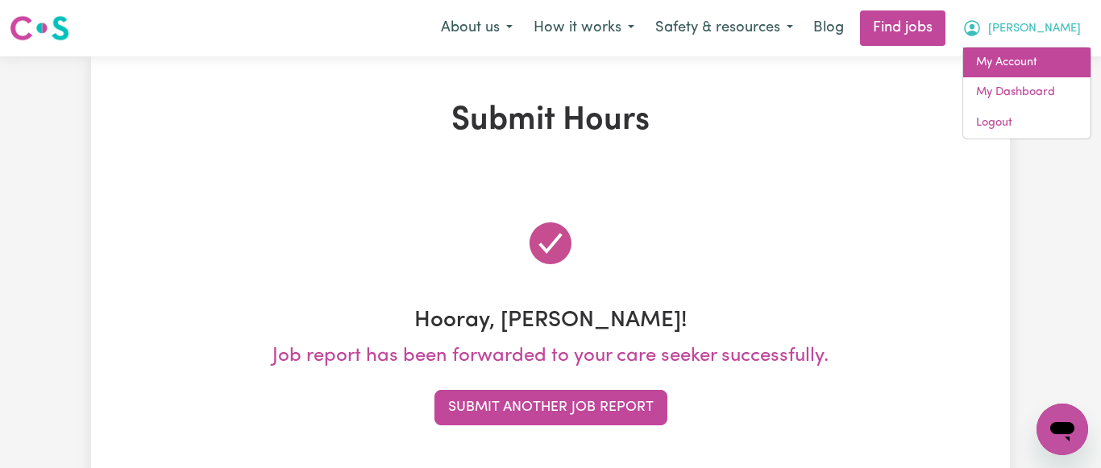
click at [1028, 60] on link "My Account" at bounding box center [1026, 63] width 127 height 31
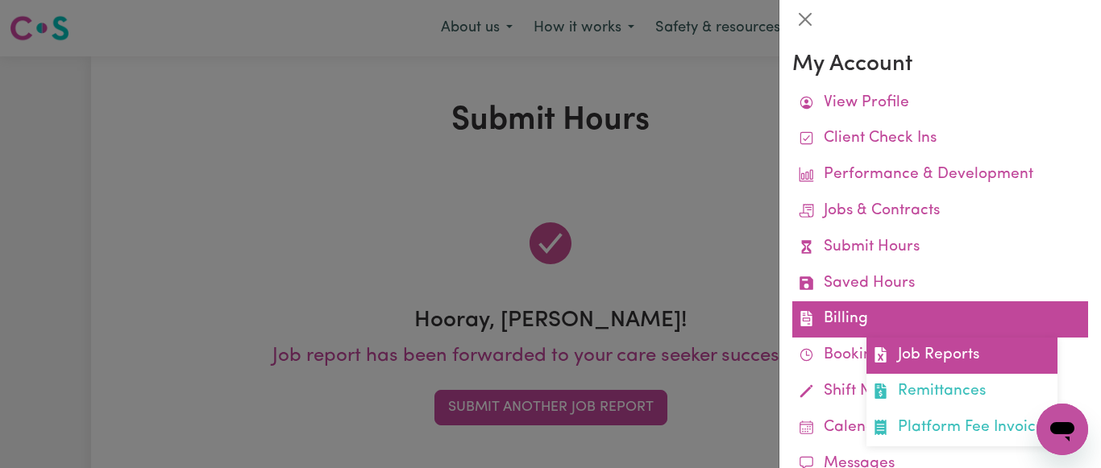
click at [945, 354] on link "Job Reports" at bounding box center [961, 356] width 191 height 36
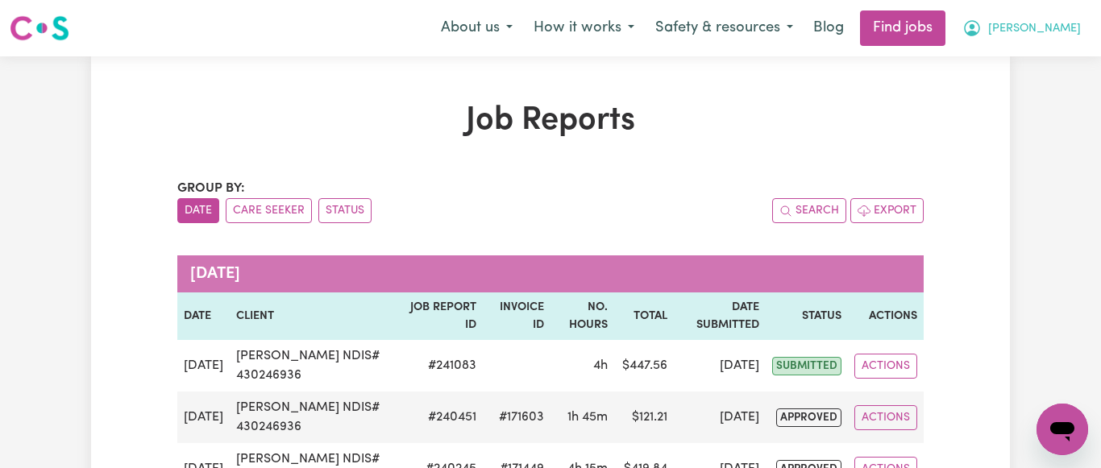
click at [1070, 24] on span "[PERSON_NAME]" at bounding box center [1034, 29] width 93 height 18
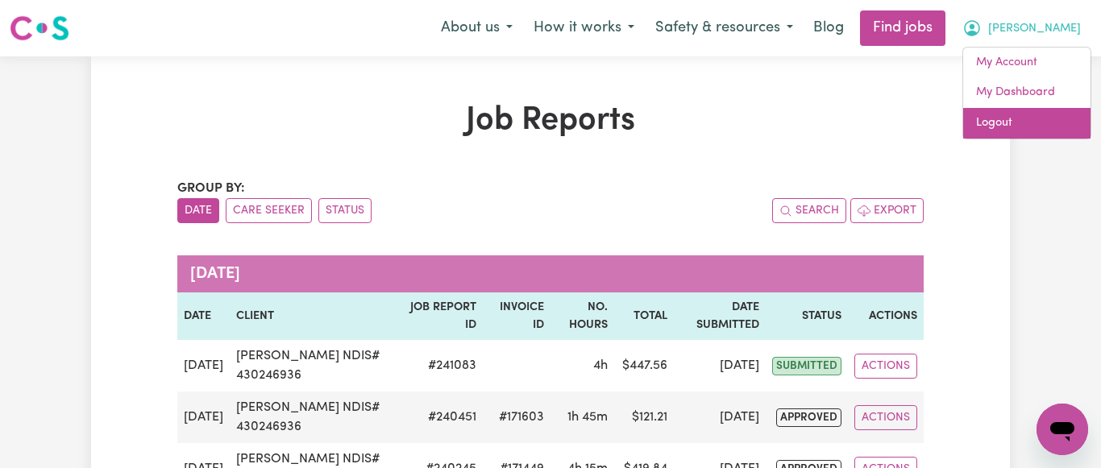
click at [994, 121] on link "Logout" at bounding box center [1026, 123] width 127 height 31
